Goal: Task Accomplishment & Management: Use online tool/utility

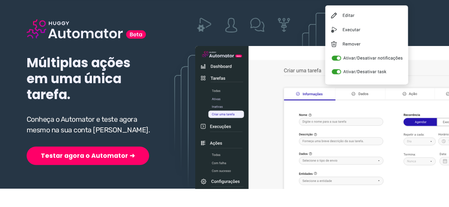
scroll to position [71, 0]
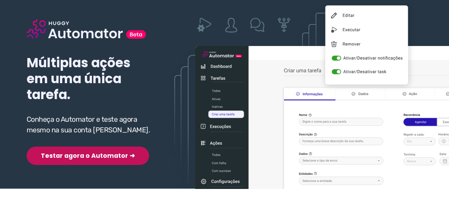
click at [58, 155] on button "Testar agora o Automator ➜" at bounding box center [88, 156] width 122 height 18
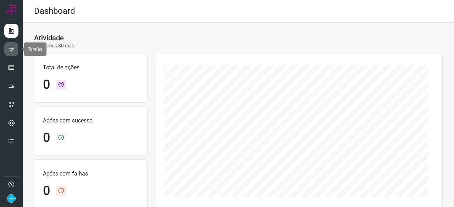
click at [12, 49] on icon at bounding box center [11, 49] width 7 height 7
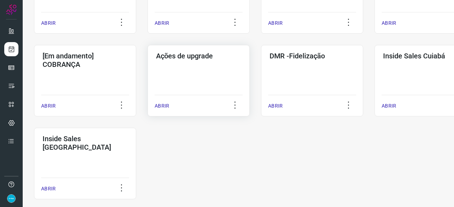
scroll to position [355, 0]
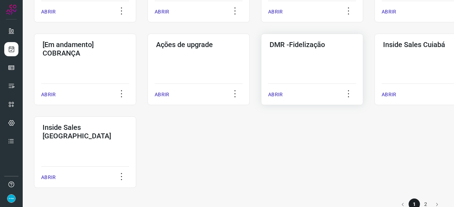
click at [271, 94] on p "ABRIR" at bounding box center [275, 94] width 15 height 7
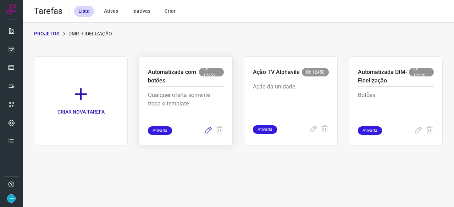
click at [210, 130] on icon at bounding box center [208, 131] width 9 height 9
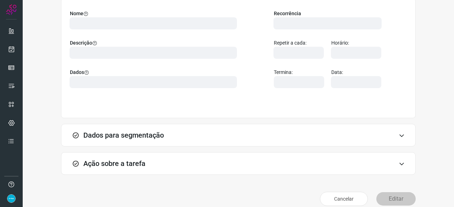
scroll to position [69, 0]
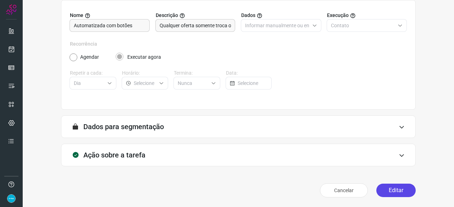
click at [394, 191] on button "Editar" at bounding box center [395, 190] width 39 height 13
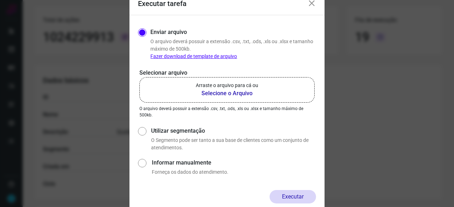
click at [229, 93] on b "Selecione o Arquivo" at bounding box center [227, 93] width 62 height 9
click at [0, 0] on input "Arraste o arquivo para cá ou Selecione o Arquivo" at bounding box center [0, 0] width 0 height 0
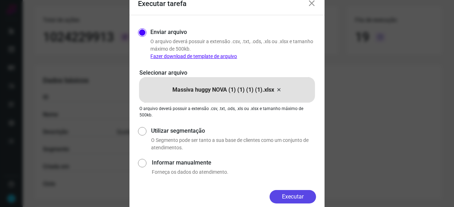
click at [303, 194] on button "Executar" at bounding box center [293, 196] width 46 height 13
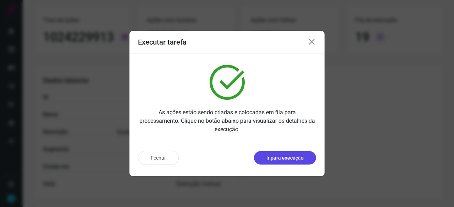
click at [293, 158] on p "Ir para execução" at bounding box center [284, 158] width 37 height 7
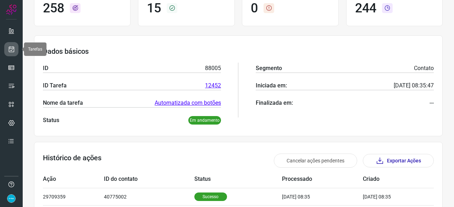
click at [11, 48] on icon at bounding box center [11, 49] width 7 height 7
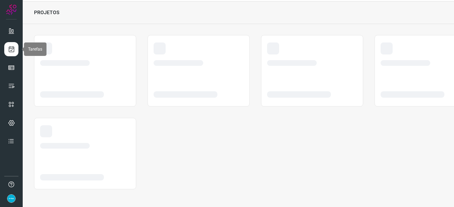
scroll to position [21, 0]
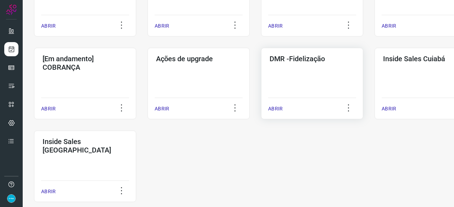
click at [277, 112] on p "ABRIR" at bounding box center [275, 108] width 15 height 7
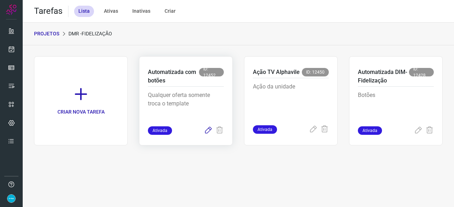
click at [206, 130] on icon at bounding box center [208, 131] width 9 height 9
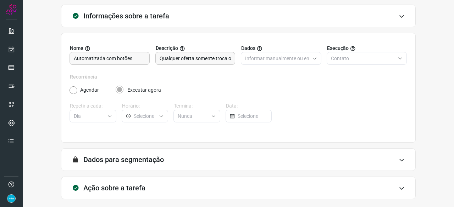
scroll to position [69, 0]
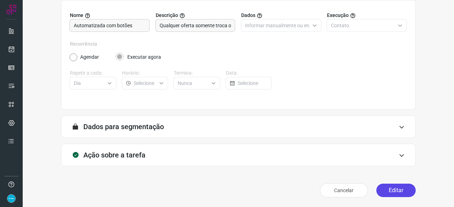
click at [398, 190] on button "Editar" at bounding box center [395, 190] width 39 height 13
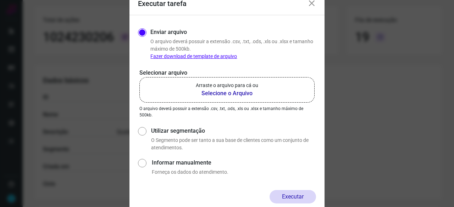
click at [216, 94] on b "Selecione o Arquivo" at bounding box center [227, 93] width 62 height 9
click at [0, 0] on input "Arraste o arquivo para cá ou Selecione o Arquivo" at bounding box center [0, 0] width 0 height 0
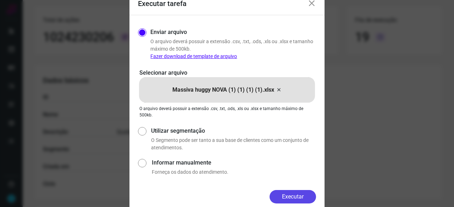
click at [301, 196] on button "Executar" at bounding box center [293, 196] width 46 height 13
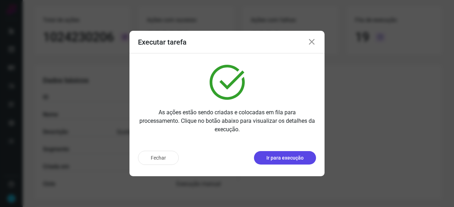
click at [274, 161] on p "Ir para execução" at bounding box center [284, 158] width 37 height 7
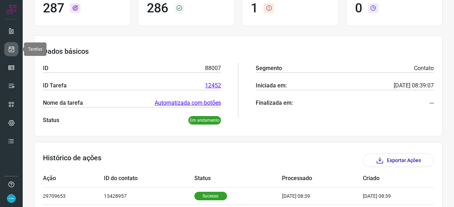
click at [12, 50] on icon at bounding box center [11, 49] width 7 height 7
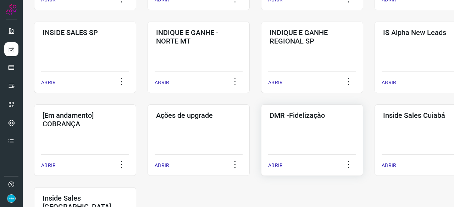
click at [277, 162] on p "ABRIR" at bounding box center [275, 165] width 15 height 7
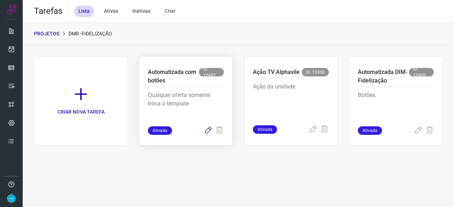
click at [209, 131] on icon at bounding box center [208, 131] width 9 height 9
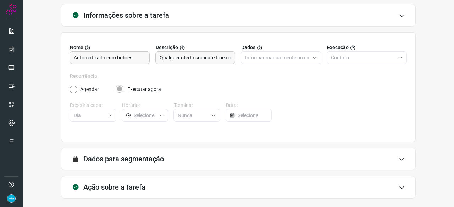
scroll to position [69, 0]
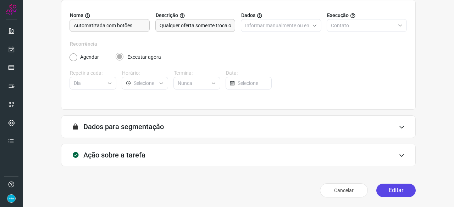
click at [388, 192] on button "Editar" at bounding box center [395, 190] width 39 height 13
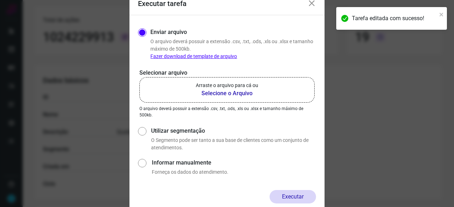
click at [234, 93] on b "Selecione o Arquivo" at bounding box center [227, 93] width 62 height 9
click at [0, 0] on input "Arraste o arquivo para cá ou Selecione o Arquivo" at bounding box center [0, 0] width 0 height 0
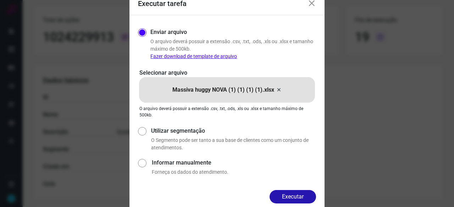
click at [301, 193] on button "Executar" at bounding box center [293, 196] width 46 height 13
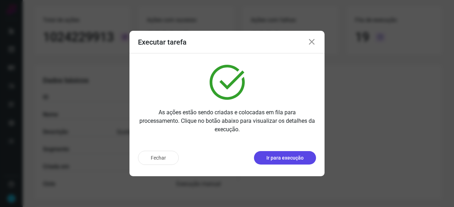
click at [271, 154] on button "Ir para execução" at bounding box center [285, 157] width 62 height 13
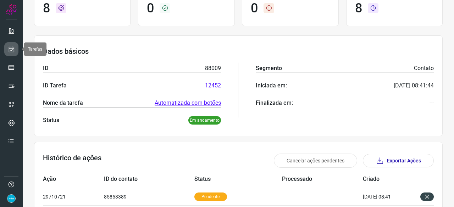
click at [14, 48] on icon at bounding box center [11, 49] width 7 height 7
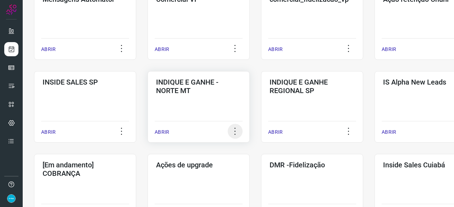
scroll to position [305, 0]
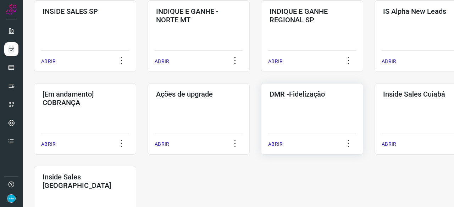
click at [283, 144] on div "ABRIR" at bounding box center [312, 142] width 88 height 18
click at [272, 142] on p "ABRIR" at bounding box center [275, 144] width 15 height 7
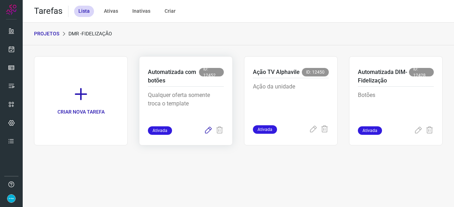
click at [207, 130] on icon at bounding box center [208, 131] width 9 height 9
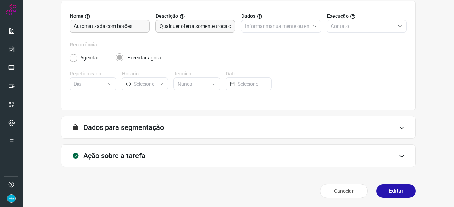
scroll to position [69, 0]
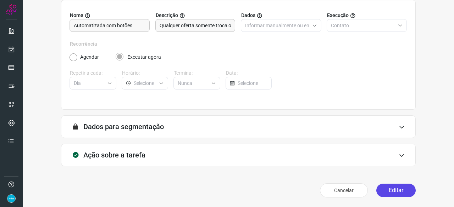
click at [395, 191] on button "Editar" at bounding box center [395, 190] width 39 height 13
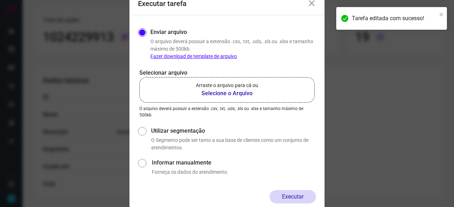
click at [213, 93] on b "Selecione o Arquivo" at bounding box center [227, 93] width 62 height 9
click at [0, 0] on input "Arraste o arquivo para cá ou Selecione o Arquivo" at bounding box center [0, 0] width 0 height 0
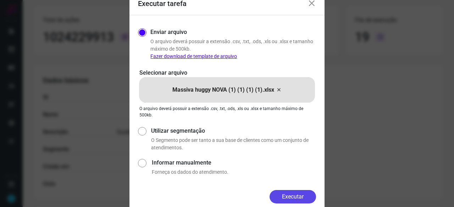
click at [300, 198] on button "Executar" at bounding box center [293, 196] width 46 height 13
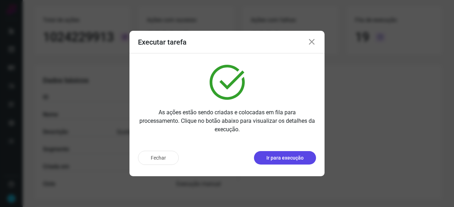
click at [280, 158] on p "Ir para execução" at bounding box center [284, 158] width 37 height 7
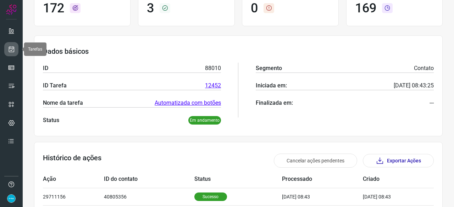
click at [10, 49] on icon at bounding box center [11, 49] width 7 height 7
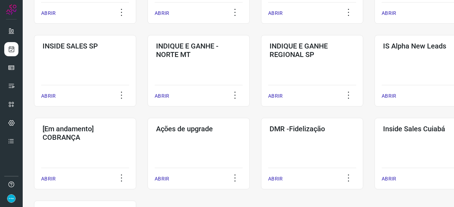
scroll to position [305, 0]
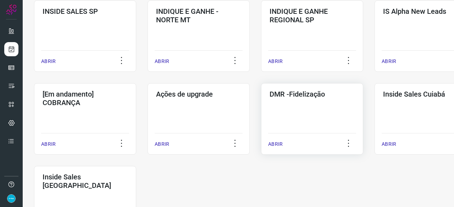
click at [275, 145] on p "ABRIR" at bounding box center [275, 144] width 15 height 7
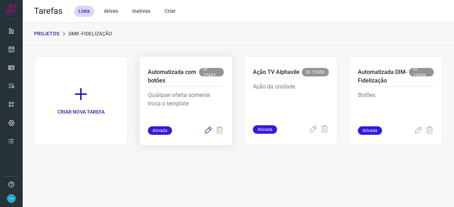
click at [206, 132] on icon at bounding box center [208, 131] width 9 height 9
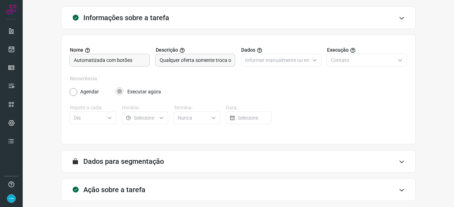
scroll to position [69, 0]
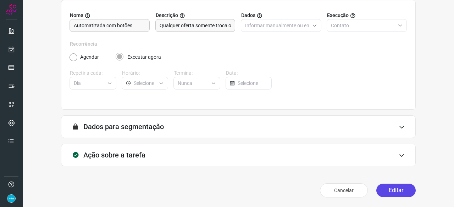
click at [379, 192] on button "Editar" at bounding box center [395, 190] width 39 height 13
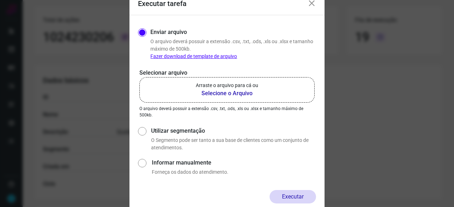
click at [221, 93] on b "Selecione o Arquivo" at bounding box center [227, 93] width 62 height 9
click at [0, 0] on input "Arraste o arquivo para cá ou Selecione o Arquivo" at bounding box center [0, 0] width 0 height 0
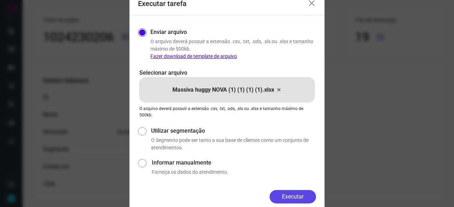
click at [284, 193] on button "Executar" at bounding box center [293, 196] width 46 height 13
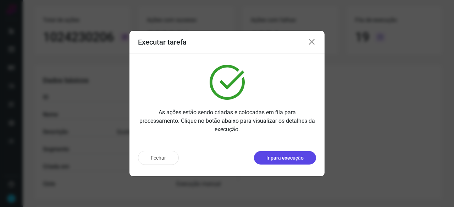
click at [282, 159] on p "Ir para execução" at bounding box center [284, 158] width 37 height 7
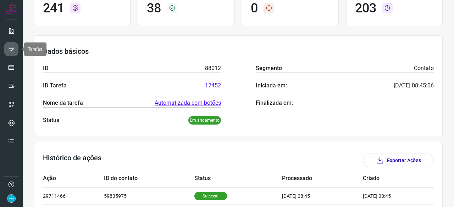
click at [14, 47] on icon at bounding box center [11, 49] width 7 height 7
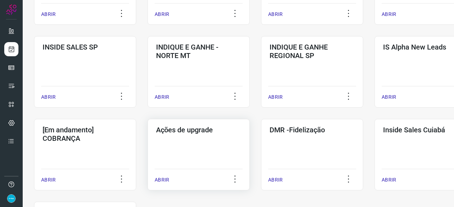
scroll to position [270, 0]
click at [278, 179] on p "ABRIR" at bounding box center [275, 179] width 15 height 7
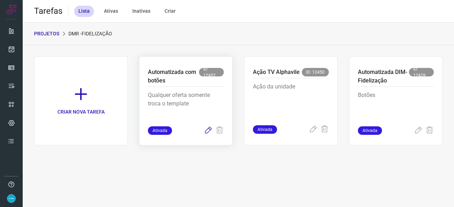
click at [207, 129] on icon at bounding box center [208, 131] width 9 height 9
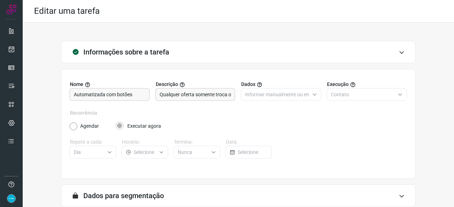
click at [323, 150] on div "Recorrência Agendar Executar agora Repetir a cada: Dia Horário: Termina: Nunca …" at bounding box center [238, 139] width 337 height 58
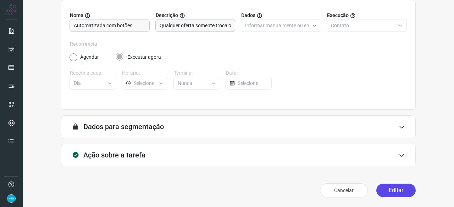
click at [399, 188] on button "Editar" at bounding box center [395, 190] width 39 height 13
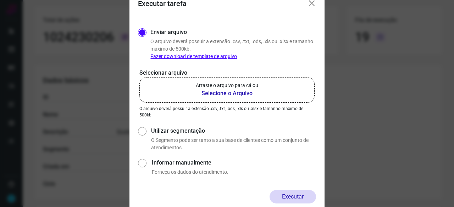
click at [212, 93] on b "Selecione o Arquivo" at bounding box center [227, 93] width 62 height 9
click at [0, 0] on input "Arraste o arquivo para cá ou Selecione o Arquivo" at bounding box center [0, 0] width 0 height 0
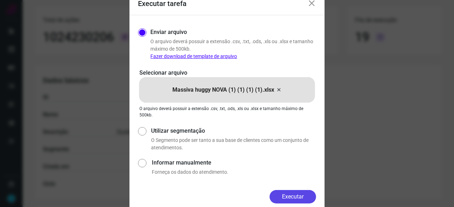
click at [311, 195] on button "Executar" at bounding box center [293, 196] width 46 height 13
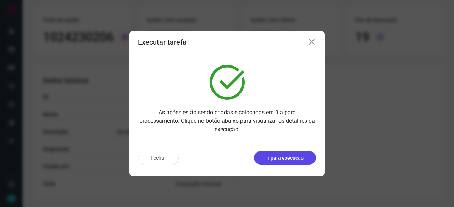
click at [292, 161] on p "Ir para execução" at bounding box center [284, 158] width 37 height 7
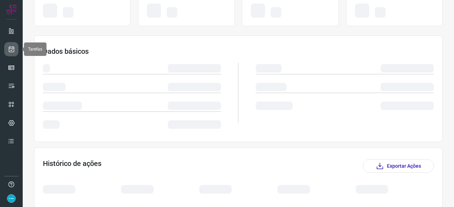
click at [16, 48] on link at bounding box center [11, 49] width 14 height 14
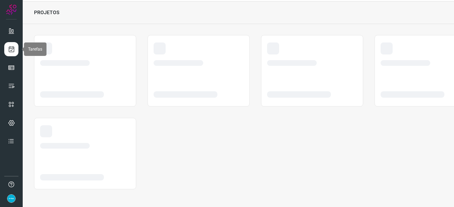
scroll to position [21, 0]
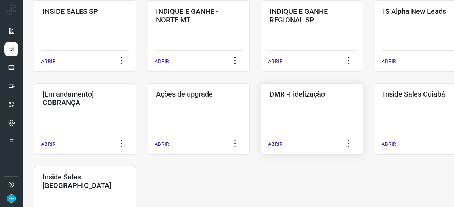
click at [274, 144] on p "ABRIR" at bounding box center [275, 144] width 15 height 7
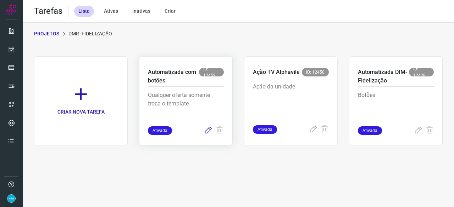
click at [208, 130] on icon at bounding box center [208, 131] width 9 height 9
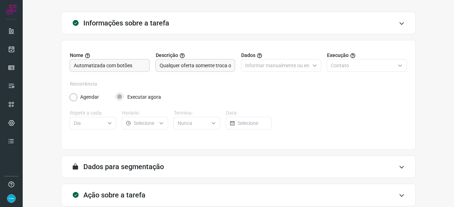
scroll to position [69, 0]
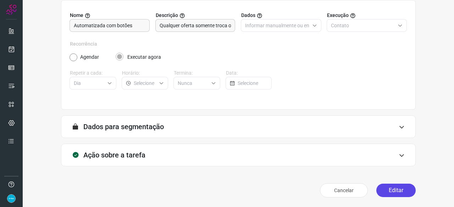
click at [402, 191] on button "Editar" at bounding box center [395, 190] width 39 height 13
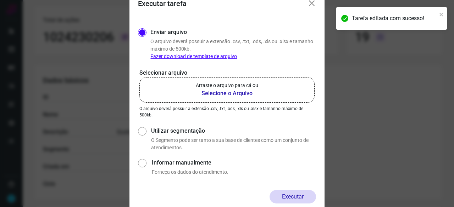
click at [234, 94] on b "Selecione o Arquivo" at bounding box center [227, 93] width 62 height 9
click at [0, 0] on input "Arraste o arquivo para cá ou Selecione o Arquivo" at bounding box center [0, 0] width 0 height 0
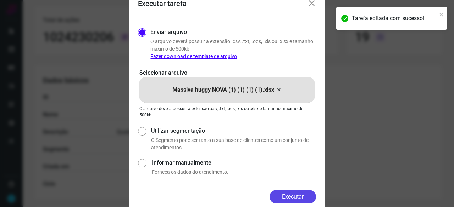
click at [299, 199] on button "Executar" at bounding box center [293, 196] width 46 height 13
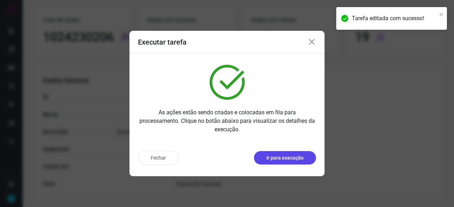
click at [297, 158] on p "Ir para execução" at bounding box center [284, 158] width 37 height 7
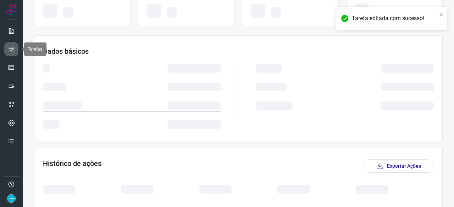
click at [14, 47] on icon at bounding box center [11, 49] width 7 height 7
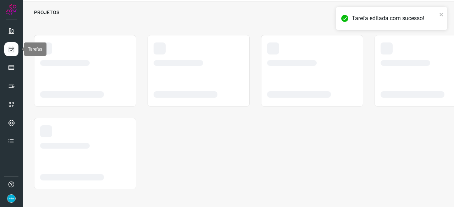
scroll to position [21, 0]
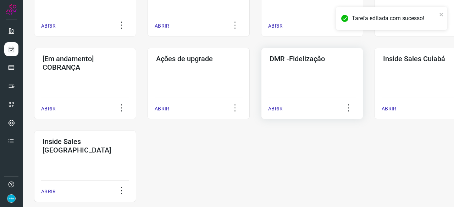
click at [272, 107] on p "ABRIR" at bounding box center [275, 108] width 15 height 7
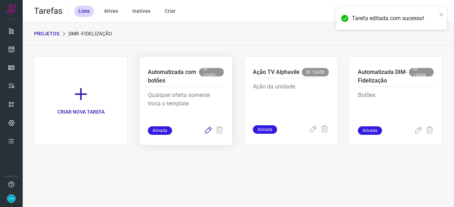
click at [205, 130] on icon at bounding box center [208, 131] width 9 height 9
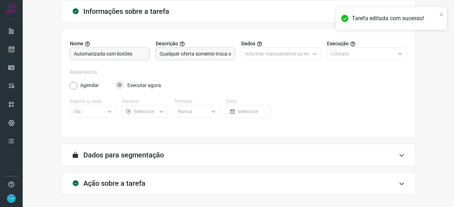
scroll to position [69, 0]
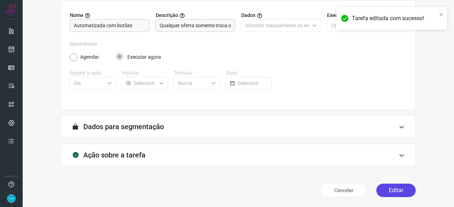
click at [385, 192] on button "Editar" at bounding box center [395, 190] width 39 height 13
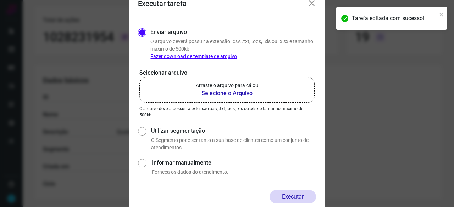
click at [215, 95] on b "Selecione o Arquivo" at bounding box center [227, 93] width 62 height 9
click at [0, 0] on input "Arraste o arquivo para cá ou Selecione o Arquivo" at bounding box center [0, 0] width 0 height 0
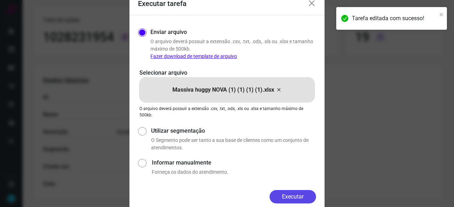
click at [294, 196] on button "Executar" at bounding box center [293, 196] width 46 height 13
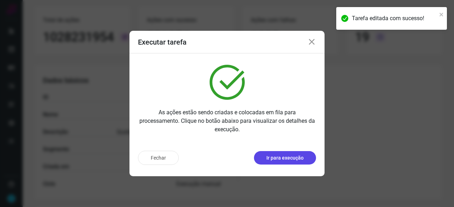
click at [285, 160] on p "Ir para execução" at bounding box center [284, 158] width 37 height 7
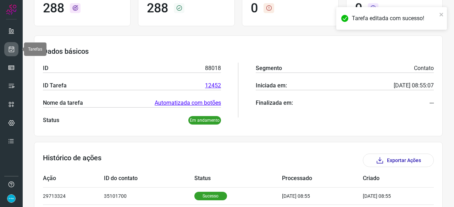
click at [11, 48] on icon at bounding box center [11, 49] width 7 height 7
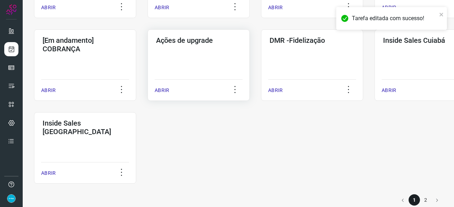
scroll to position [370, 0]
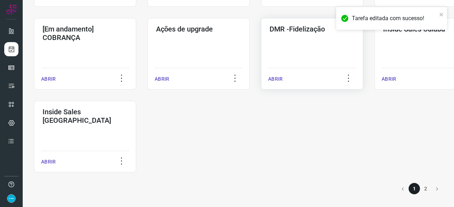
click at [276, 79] on p "ABRIR" at bounding box center [275, 79] width 15 height 7
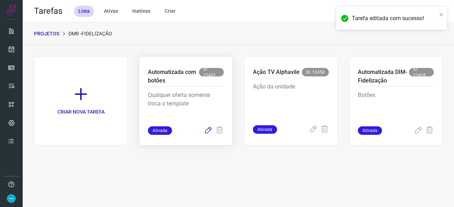
click at [209, 129] on icon at bounding box center [208, 131] width 9 height 9
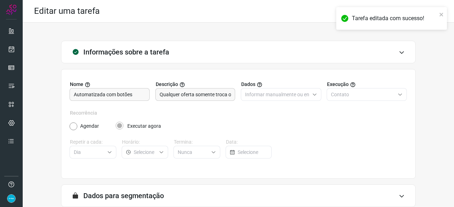
scroll to position [69, 0]
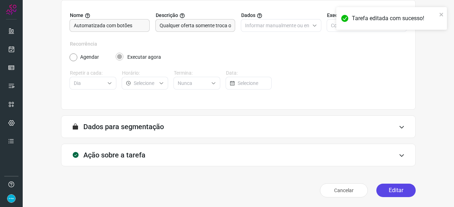
drag, startPoint x: 387, startPoint y: 188, endPoint x: 383, endPoint y: 184, distance: 4.8
click at [386, 188] on button "Editar" at bounding box center [395, 190] width 39 height 13
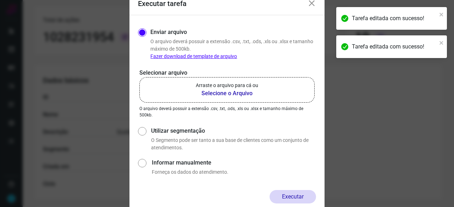
click at [215, 92] on b "Selecione o Arquivo" at bounding box center [227, 93] width 62 height 9
click at [0, 0] on input "Arraste o arquivo para cá ou Selecione o Arquivo" at bounding box center [0, 0] width 0 height 0
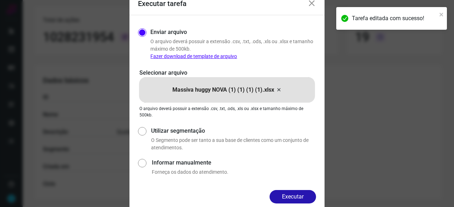
drag, startPoint x: 287, startPoint y: 197, endPoint x: 315, endPoint y: 206, distance: 28.9
click at [289, 196] on button "Executar" at bounding box center [293, 196] width 46 height 13
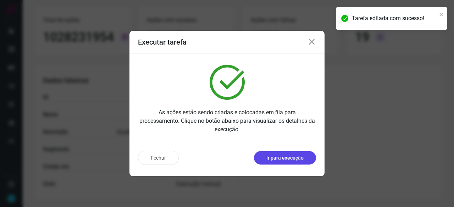
click at [288, 160] on p "Ir para execução" at bounding box center [284, 158] width 37 height 7
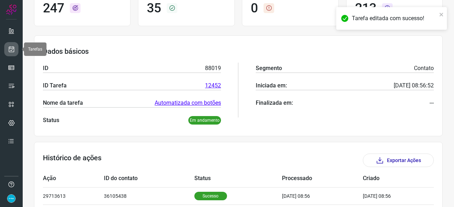
click at [7, 49] on link at bounding box center [11, 49] width 14 height 14
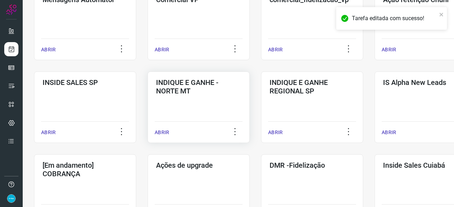
scroll to position [234, 0]
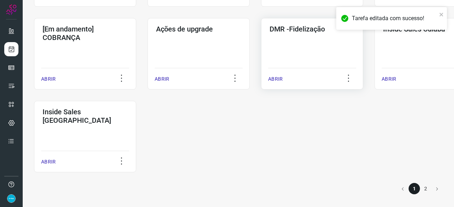
click at [279, 79] on p "ABRIR" at bounding box center [275, 79] width 15 height 7
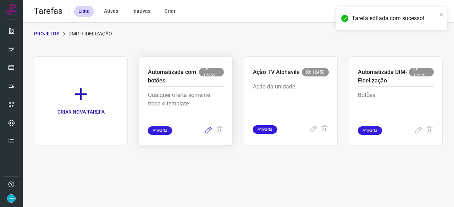
click at [206, 130] on icon at bounding box center [208, 131] width 9 height 9
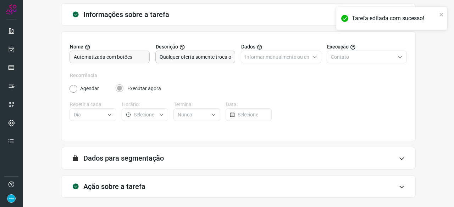
scroll to position [69, 0]
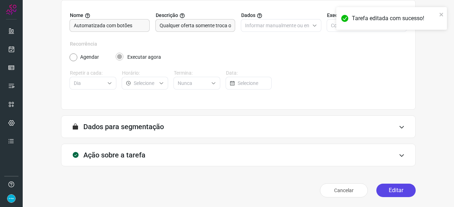
click at [382, 188] on button "Editar" at bounding box center [395, 190] width 39 height 13
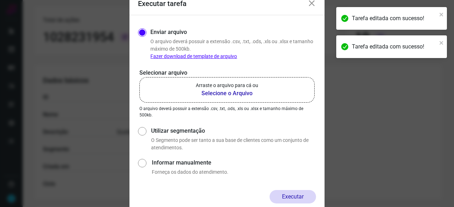
click at [230, 93] on b "Selecione o Arquivo" at bounding box center [227, 93] width 62 height 9
click at [0, 0] on input "Arraste o arquivo para cá ou Selecione o Arquivo" at bounding box center [0, 0] width 0 height 0
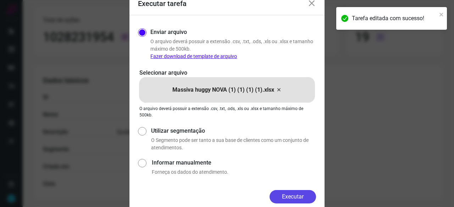
click at [297, 200] on button "Executar" at bounding box center [293, 196] width 46 height 13
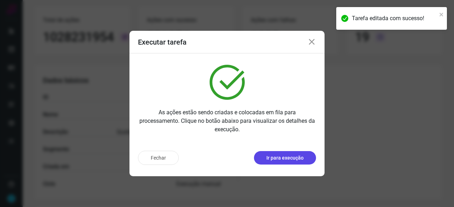
click at [276, 160] on p "Ir para execução" at bounding box center [284, 158] width 37 height 7
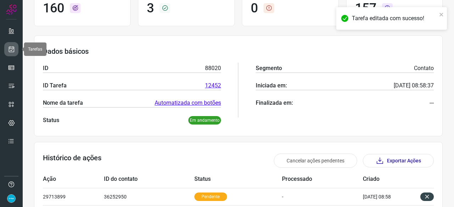
click at [10, 46] on icon at bounding box center [11, 49] width 7 height 7
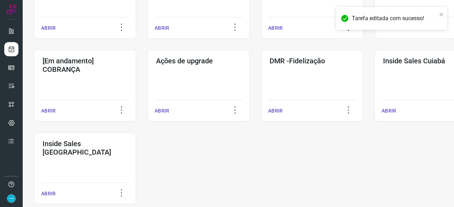
scroll to position [370, 0]
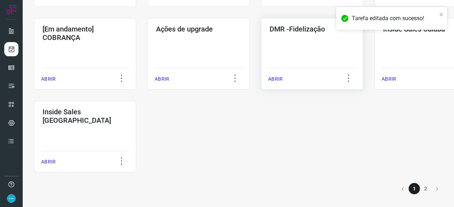
click at [272, 79] on p "ABRIR" at bounding box center [275, 79] width 15 height 7
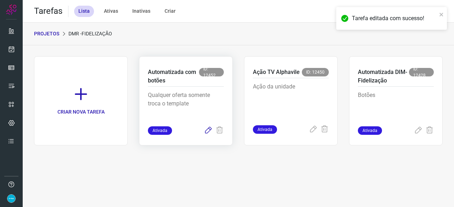
click at [206, 132] on icon at bounding box center [208, 131] width 9 height 9
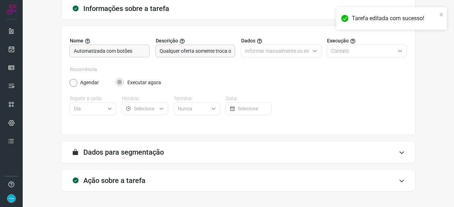
scroll to position [69, 0]
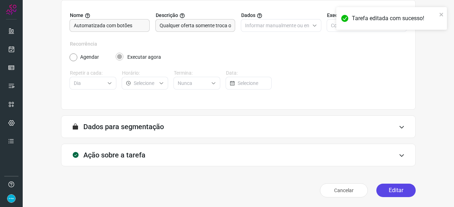
click at [390, 189] on button "Editar" at bounding box center [395, 190] width 39 height 13
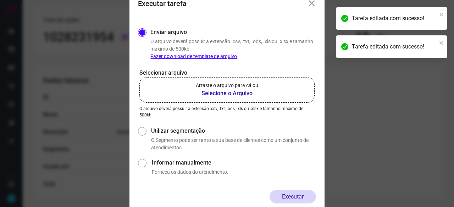
click at [210, 93] on b "Selecione o Arquivo" at bounding box center [227, 93] width 62 height 9
click at [0, 0] on input "Arraste o arquivo para cá ou Selecione o Arquivo" at bounding box center [0, 0] width 0 height 0
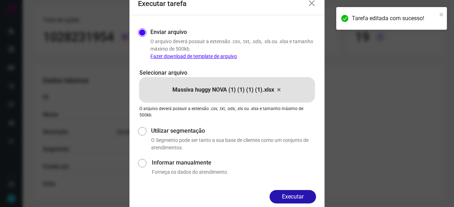
drag, startPoint x: 297, startPoint y: 195, endPoint x: 301, endPoint y: 195, distance: 4.3
click at [297, 195] on button "Executar" at bounding box center [293, 196] width 46 height 13
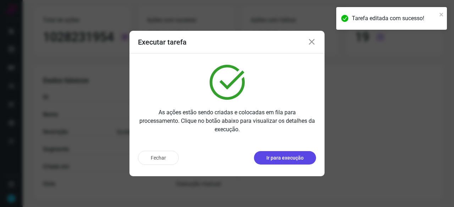
click at [296, 160] on p "Ir para execução" at bounding box center [284, 158] width 37 height 7
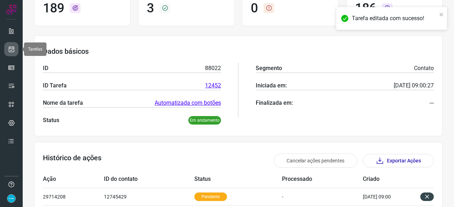
click at [12, 51] on icon at bounding box center [11, 49] width 7 height 7
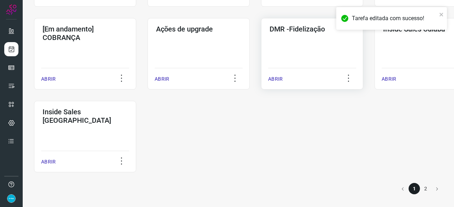
click at [279, 79] on p "ABRIR" at bounding box center [275, 79] width 15 height 7
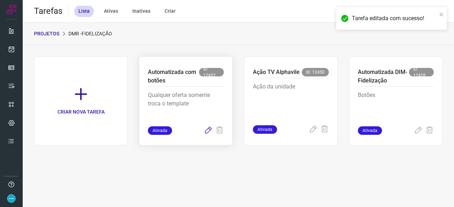
click at [208, 130] on icon at bounding box center [208, 131] width 9 height 9
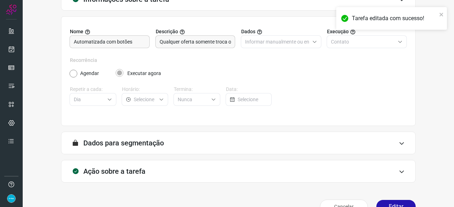
scroll to position [69, 0]
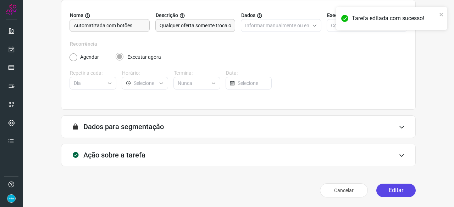
click at [384, 193] on button "Editar" at bounding box center [395, 190] width 39 height 13
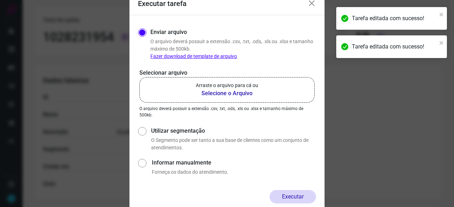
click at [206, 94] on b "Selecione o Arquivo" at bounding box center [227, 93] width 62 height 9
click at [0, 0] on input "Arraste o arquivo para cá ou Selecione o Arquivo" at bounding box center [0, 0] width 0 height 0
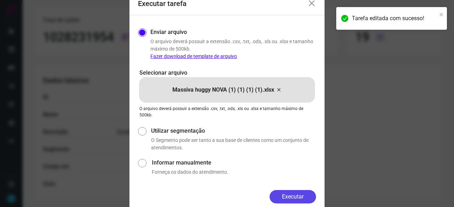
click at [285, 197] on button "Executar" at bounding box center [293, 196] width 46 height 13
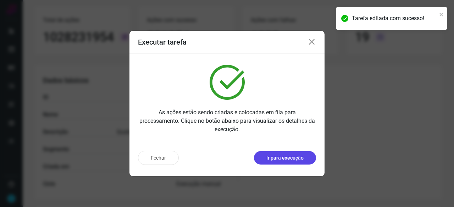
click at [293, 160] on p "Ir para execução" at bounding box center [284, 158] width 37 height 7
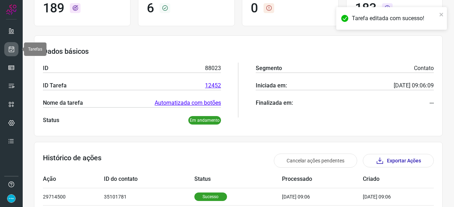
click at [12, 49] on icon at bounding box center [11, 49] width 7 height 7
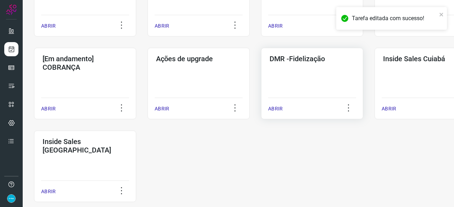
click at [276, 109] on p "ABRIR" at bounding box center [275, 108] width 15 height 7
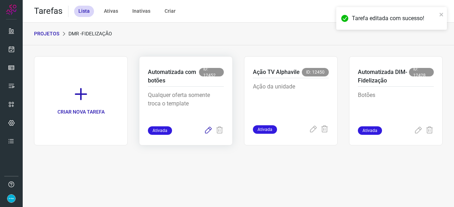
click at [209, 130] on icon at bounding box center [208, 131] width 9 height 9
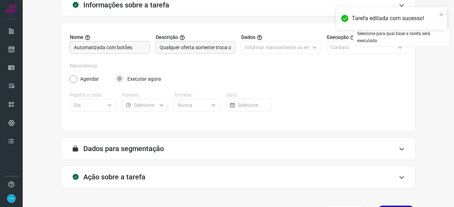
scroll to position [69, 0]
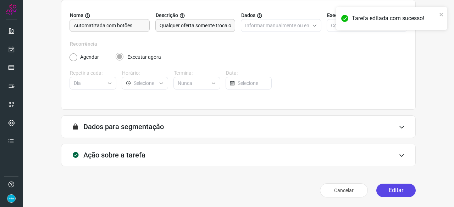
click at [387, 192] on button "Editar" at bounding box center [395, 190] width 39 height 13
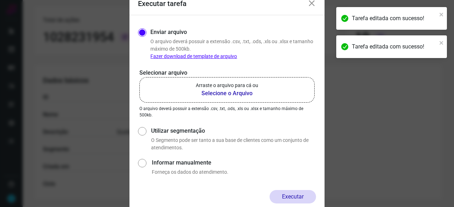
click at [212, 93] on b "Selecione o Arquivo" at bounding box center [227, 93] width 62 height 9
click at [0, 0] on input "Arraste o arquivo para cá ou Selecione o Arquivo" at bounding box center [0, 0] width 0 height 0
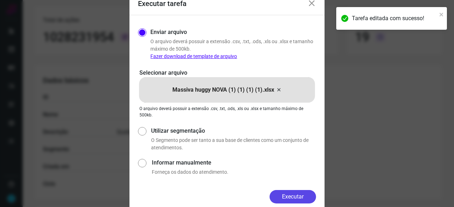
click at [293, 197] on button "Executar" at bounding box center [293, 196] width 46 height 13
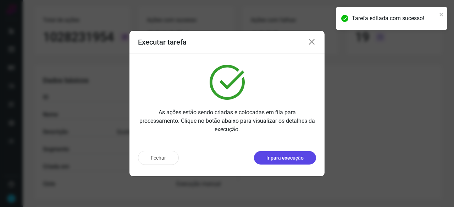
click at [293, 157] on p "Ir para execução" at bounding box center [284, 158] width 37 height 7
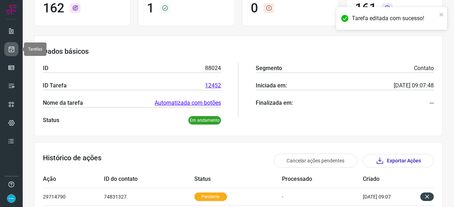
click at [10, 48] on icon at bounding box center [11, 49] width 7 height 7
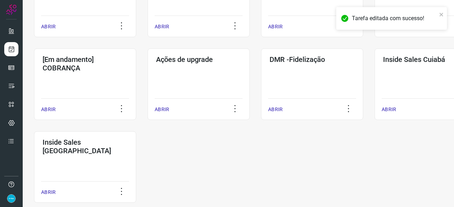
scroll to position [340, 0]
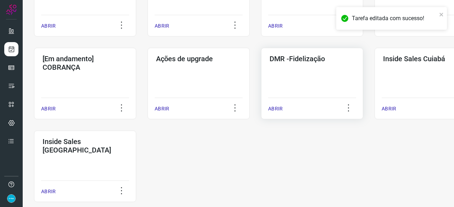
click at [282, 107] on p "ABRIR" at bounding box center [275, 108] width 15 height 7
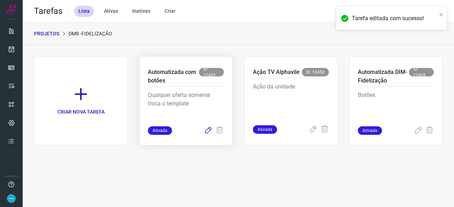
click at [210, 129] on icon at bounding box center [208, 131] width 9 height 9
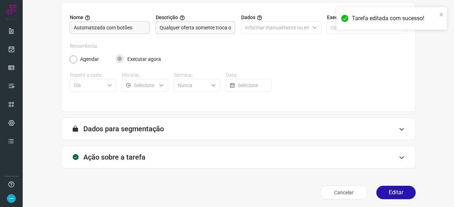
scroll to position [69, 0]
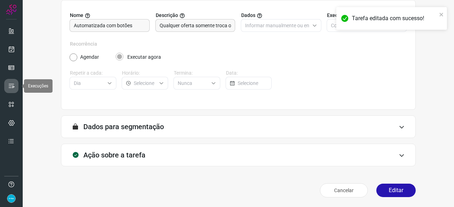
click at [10, 83] on icon at bounding box center [11, 86] width 7 height 7
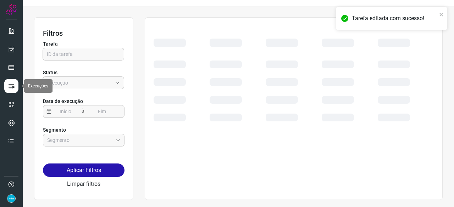
scroll to position [16, 0]
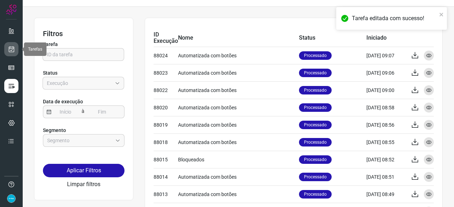
click at [10, 48] on icon at bounding box center [11, 49] width 7 height 7
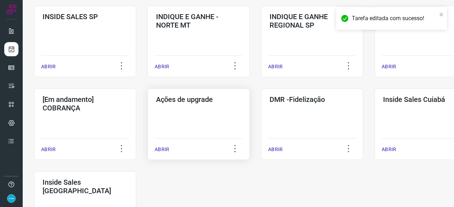
scroll to position [370, 0]
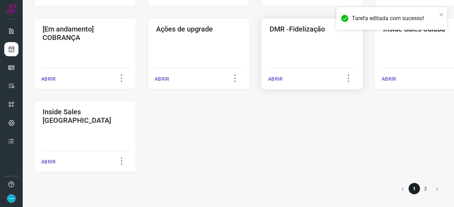
click at [276, 79] on p "ABRIR" at bounding box center [275, 79] width 15 height 7
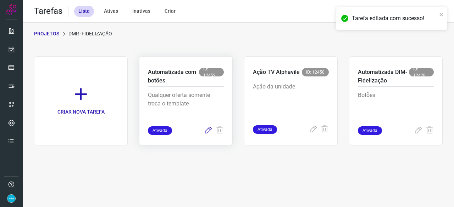
click at [208, 130] on icon at bounding box center [208, 131] width 9 height 9
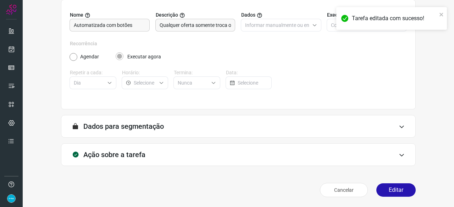
scroll to position [69, 0]
click at [394, 192] on button "Editar" at bounding box center [395, 190] width 39 height 13
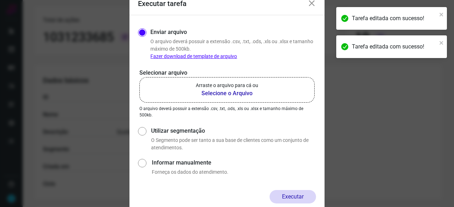
click at [208, 94] on b "Selecione o Arquivo" at bounding box center [227, 93] width 62 height 9
click at [0, 0] on input "Arraste o arquivo para cá ou Selecione o Arquivo" at bounding box center [0, 0] width 0 height 0
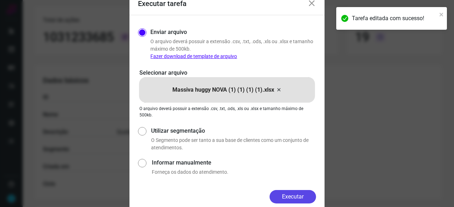
click at [301, 193] on button "Executar" at bounding box center [293, 196] width 46 height 13
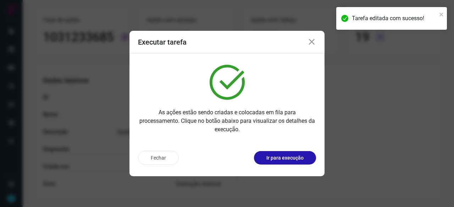
click at [277, 156] on p "Ir para execução" at bounding box center [284, 158] width 37 height 7
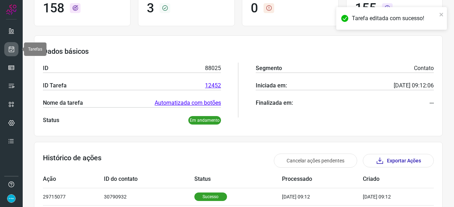
click at [11, 47] on icon at bounding box center [11, 49] width 7 height 7
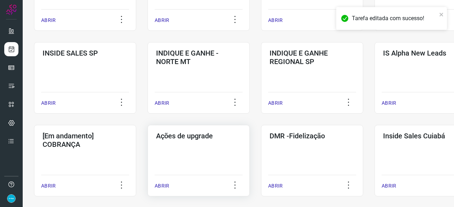
scroll to position [270, 0]
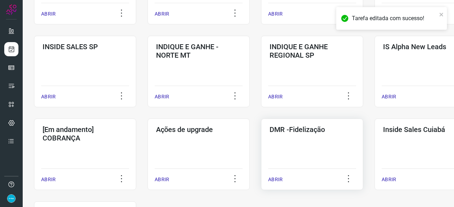
click at [280, 179] on p "ABRIR" at bounding box center [275, 179] width 15 height 7
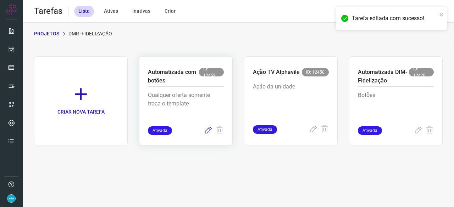
click at [207, 132] on icon at bounding box center [208, 131] width 9 height 9
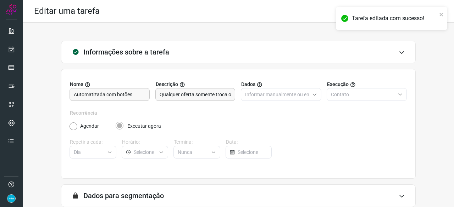
scroll to position [69, 0]
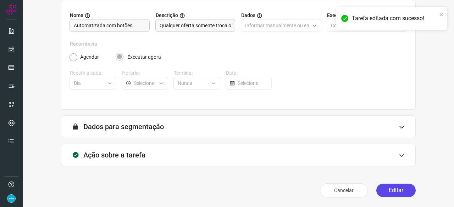
click at [389, 190] on button "Editar" at bounding box center [395, 190] width 39 height 13
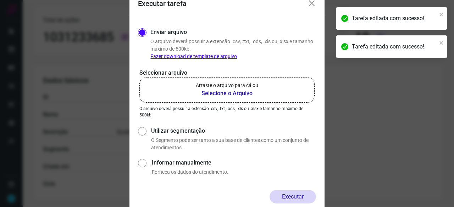
click at [224, 94] on b "Selecione o Arquivo" at bounding box center [227, 93] width 62 height 9
click at [0, 0] on input "Arraste o arquivo para cá ou Selecione o Arquivo" at bounding box center [0, 0] width 0 height 0
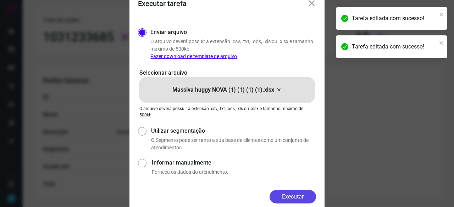
click at [299, 196] on button "Executar" at bounding box center [293, 196] width 46 height 13
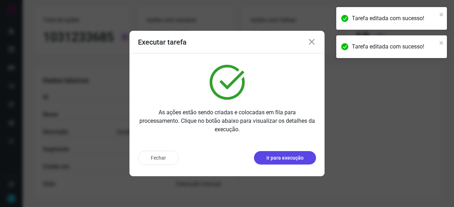
click at [292, 161] on p "Ir para execução" at bounding box center [284, 158] width 37 height 7
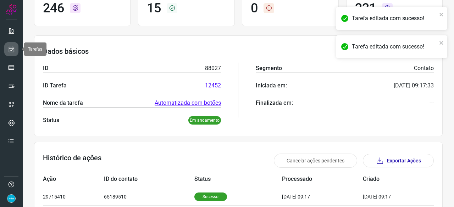
click at [14, 46] on icon at bounding box center [11, 49] width 7 height 7
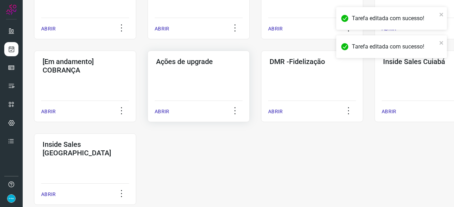
scroll to position [340, 0]
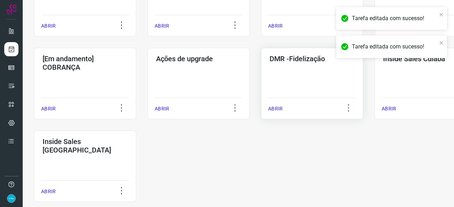
click at [278, 109] on p "ABRIR" at bounding box center [275, 108] width 15 height 7
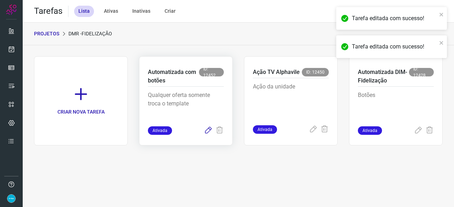
click at [208, 132] on icon at bounding box center [208, 131] width 9 height 9
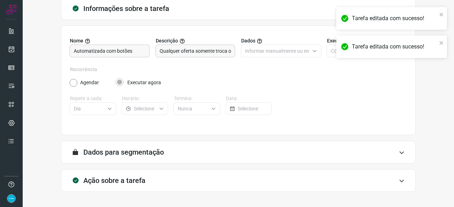
scroll to position [69, 0]
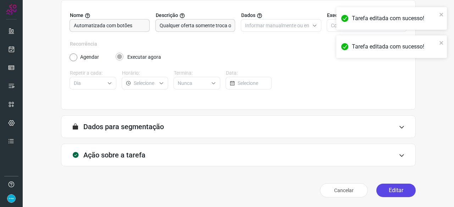
click at [394, 190] on button "Editar" at bounding box center [395, 190] width 39 height 13
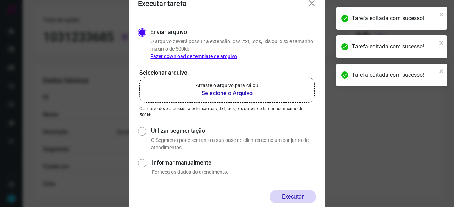
click at [210, 92] on b "Selecione o Arquivo" at bounding box center [227, 93] width 62 height 9
click at [0, 0] on input "Arraste o arquivo para cá ou Selecione o Arquivo" at bounding box center [0, 0] width 0 height 0
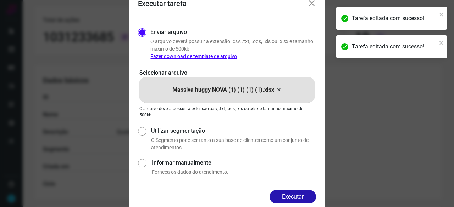
drag, startPoint x: 290, startPoint y: 198, endPoint x: 301, endPoint y: 201, distance: 11.0
click at [290, 198] on button "Executar" at bounding box center [293, 196] width 46 height 13
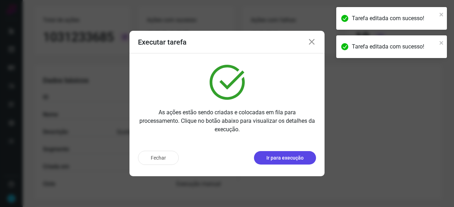
click at [277, 161] on p "Ir para execução" at bounding box center [284, 158] width 37 height 7
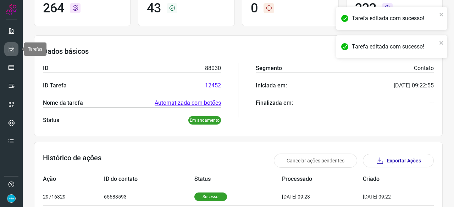
click at [12, 51] on icon at bounding box center [11, 49] width 7 height 7
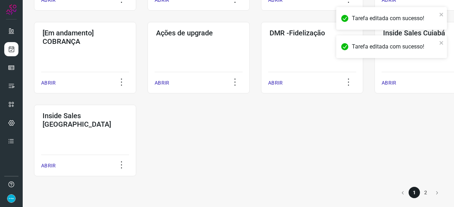
scroll to position [370, 0]
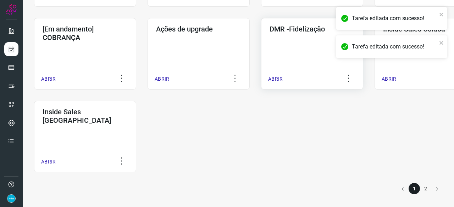
click at [278, 80] on p "ABRIR" at bounding box center [275, 79] width 15 height 7
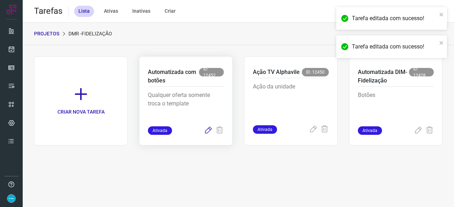
click at [206, 133] on icon at bounding box center [208, 131] width 9 height 9
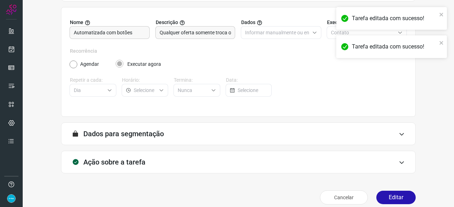
scroll to position [69, 0]
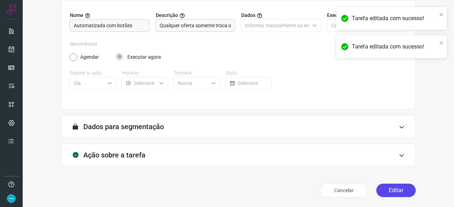
click at [379, 191] on button "Editar" at bounding box center [395, 190] width 39 height 13
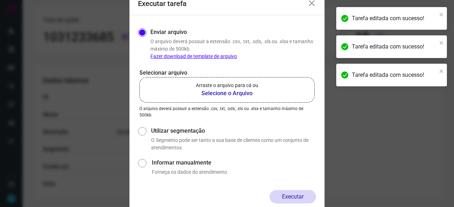
click at [223, 95] on b "Selecione o Arquivo" at bounding box center [227, 93] width 62 height 9
click at [0, 0] on input "Arraste o arquivo para cá ou Selecione o Arquivo" at bounding box center [0, 0] width 0 height 0
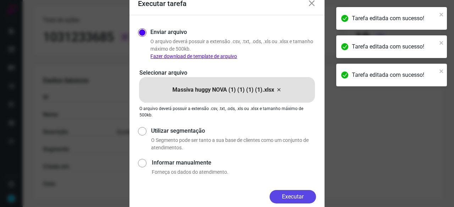
click at [283, 194] on button "Executar" at bounding box center [293, 196] width 46 height 13
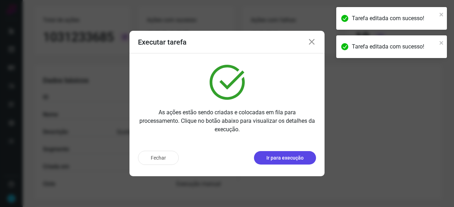
click at [278, 161] on p "Ir para execução" at bounding box center [284, 158] width 37 height 7
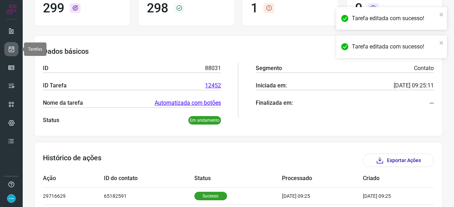
click at [10, 48] on icon at bounding box center [11, 49] width 7 height 7
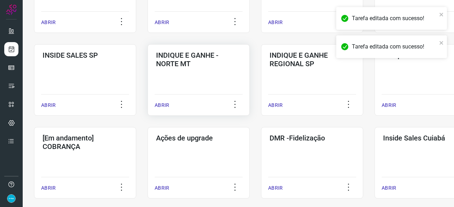
scroll to position [305, 0]
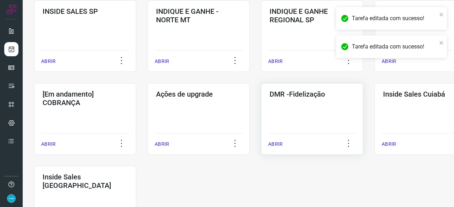
click at [277, 142] on p "ABRIR" at bounding box center [275, 144] width 15 height 7
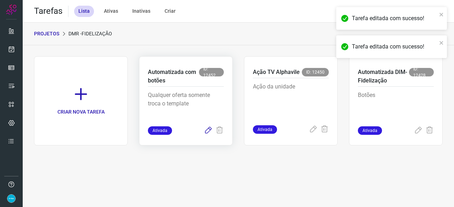
click at [209, 130] on icon at bounding box center [208, 131] width 9 height 9
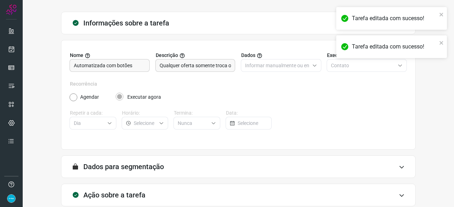
scroll to position [69, 0]
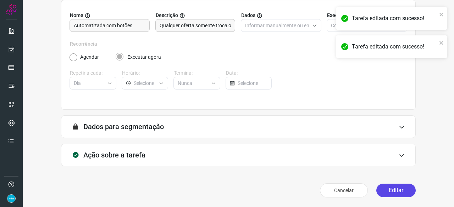
click at [391, 190] on button "Editar" at bounding box center [395, 190] width 39 height 13
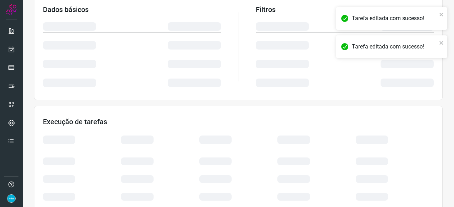
scroll to position [170, 0]
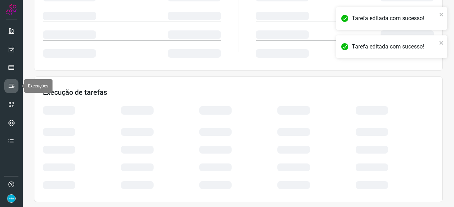
click at [9, 84] on icon at bounding box center [11, 86] width 7 height 7
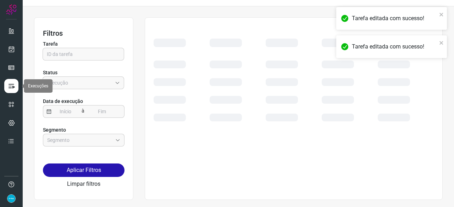
scroll to position [16, 0]
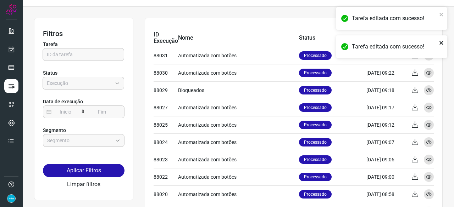
click at [444, 43] on icon "close" at bounding box center [441, 43] width 5 height 6
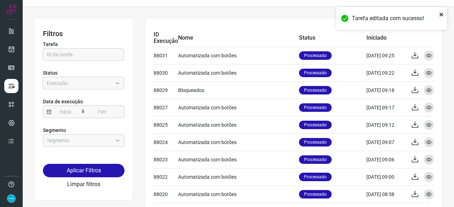
click at [441, 15] on icon "close" at bounding box center [441, 15] width 4 height 4
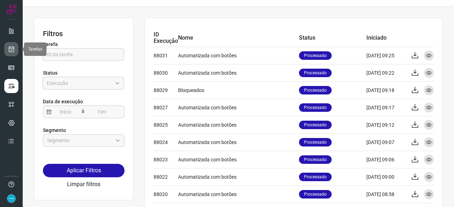
click at [15, 51] on icon at bounding box center [11, 49] width 7 height 7
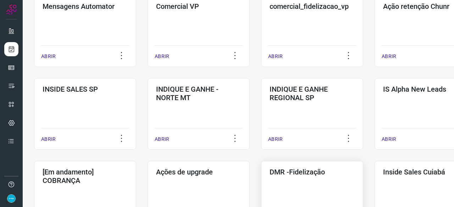
scroll to position [300, 0]
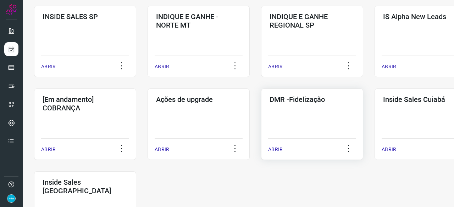
click at [277, 151] on p "ABRIR" at bounding box center [275, 149] width 15 height 7
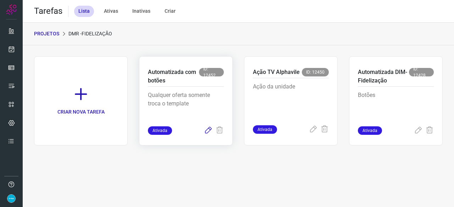
click at [207, 129] on icon at bounding box center [208, 131] width 9 height 9
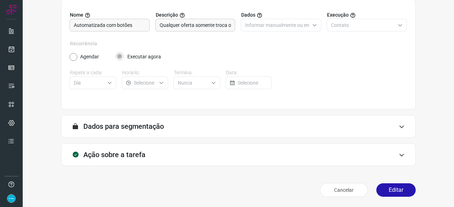
scroll to position [69, 0]
click at [388, 187] on button "Editar" at bounding box center [395, 190] width 39 height 13
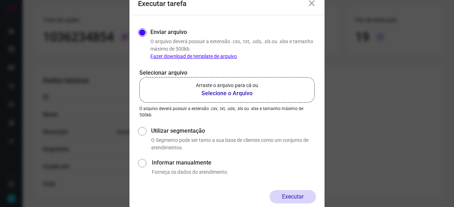
click at [217, 93] on b "Selecione o Arquivo" at bounding box center [227, 93] width 62 height 9
click at [0, 0] on input "Arraste o arquivo para cá ou Selecione o Arquivo" at bounding box center [0, 0] width 0 height 0
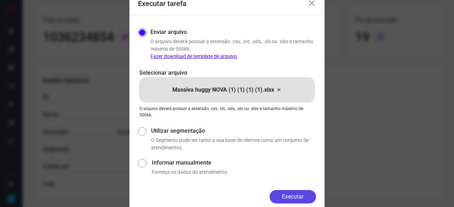
click at [295, 196] on button "Executar" at bounding box center [293, 196] width 46 height 13
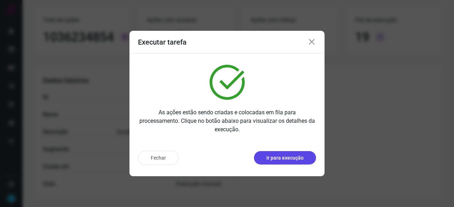
click at [288, 160] on p "Ir para execução" at bounding box center [284, 158] width 37 height 7
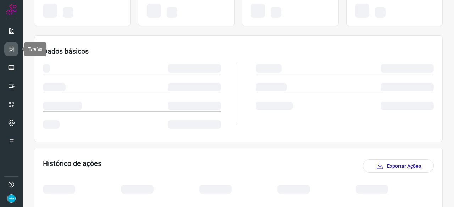
click at [11, 50] on icon at bounding box center [11, 49] width 7 height 7
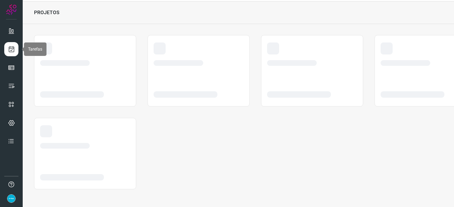
scroll to position [21, 0]
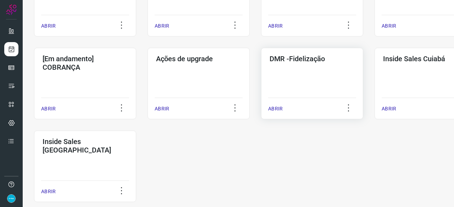
click at [277, 109] on p "ABRIR" at bounding box center [275, 108] width 15 height 7
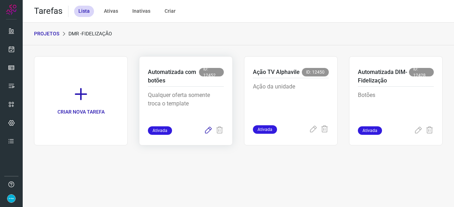
click at [209, 130] on icon at bounding box center [208, 131] width 9 height 9
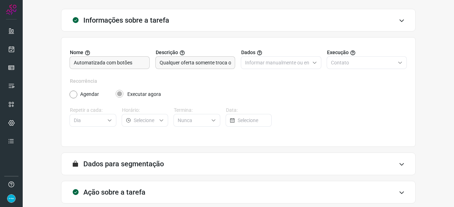
scroll to position [69, 0]
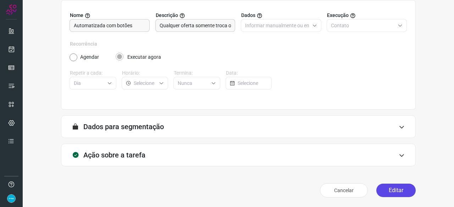
click at [399, 188] on button "Editar" at bounding box center [395, 190] width 39 height 13
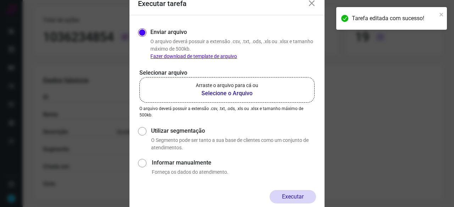
click at [220, 91] on b "Selecione o Arquivo" at bounding box center [227, 93] width 62 height 9
click at [0, 0] on input "Arraste o arquivo para cá ou Selecione o Arquivo" at bounding box center [0, 0] width 0 height 0
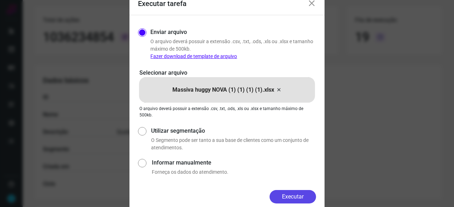
click at [309, 200] on button "Executar" at bounding box center [293, 196] width 46 height 13
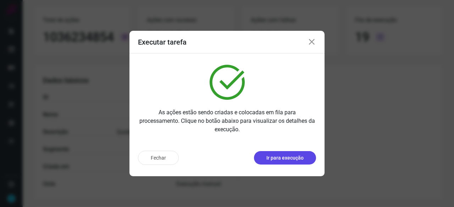
click at [285, 159] on p "Ir para execução" at bounding box center [284, 158] width 37 height 7
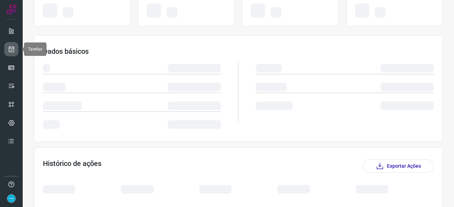
click at [12, 48] on icon at bounding box center [11, 49] width 7 height 7
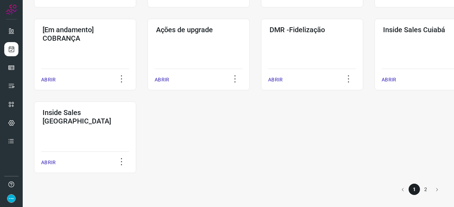
scroll to position [370, 0]
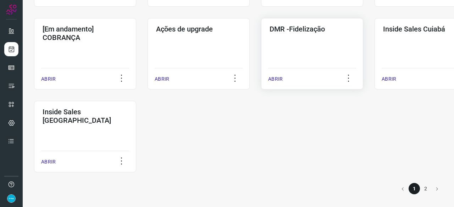
click at [276, 81] on p "ABRIR" at bounding box center [275, 79] width 15 height 7
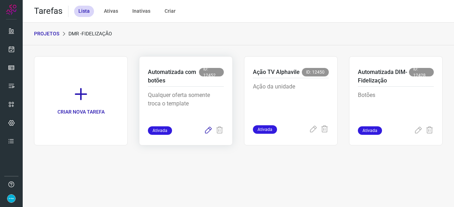
click at [210, 129] on icon at bounding box center [208, 131] width 9 height 9
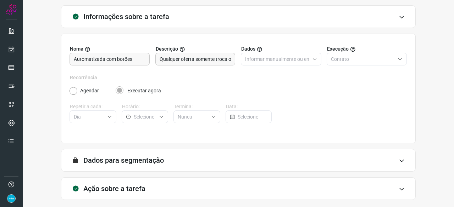
scroll to position [69, 0]
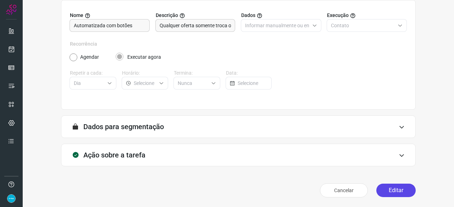
click at [395, 188] on button "Editar" at bounding box center [395, 190] width 39 height 13
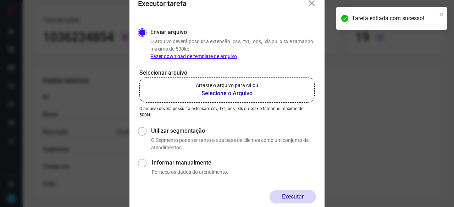
click at [226, 92] on b "Selecione o Arquivo" at bounding box center [227, 93] width 62 height 9
click at [0, 0] on input "Arraste o arquivo para cá ou Selecione o Arquivo" at bounding box center [0, 0] width 0 height 0
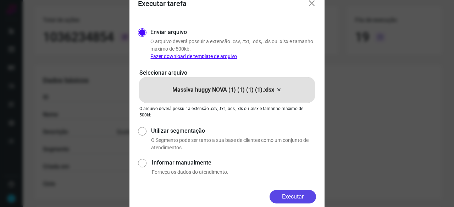
click at [292, 198] on button "Executar" at bounding box center [293, 196] width 46 height 13
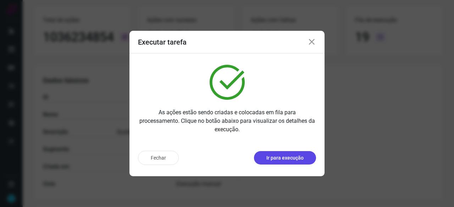
click at [287, 157] on p "Ir para execução" at bounding box center [284, 158] width 37 height 7
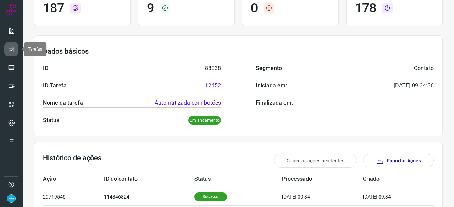
click at [15, 46] on link at bounding box center [11, 49] width 14 height 14
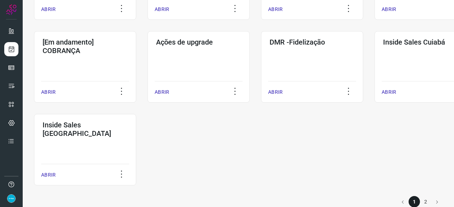
scroll to position [370, 0]
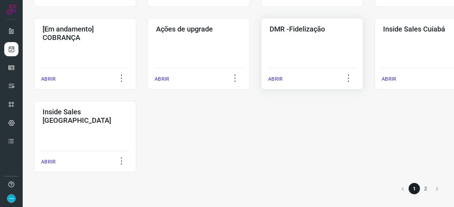
click at [276, 79] on p "ABRIR" at bounding box center [275, 79] width 15 height 7
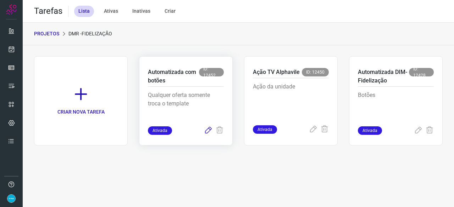
click at [207, 130] on icon at bounding box center [208, 131] width 9 height 9
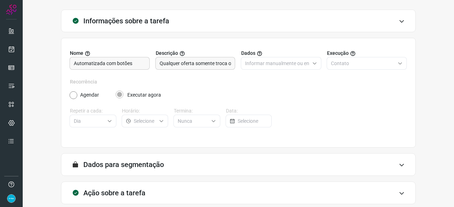
scroll to position [69, 0]
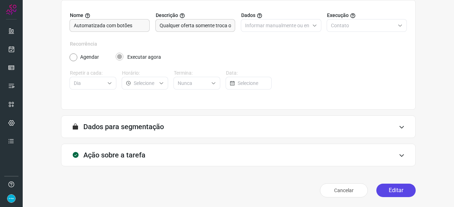
click at [396, 189] on button "Editar" at bounding box center [395, 190] width 39 height 13
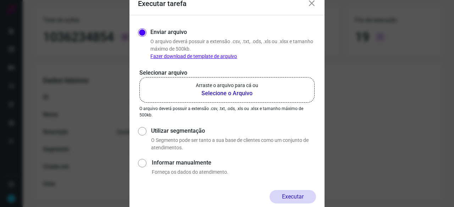
click at [207, 93] on b "Selecione o Arquivo" at bounding box center [227, 93] width 62 height 9
click at [0, 0] on input "Arraste o arquivo para cá ou Selecione o Arquivo" at bounding box center [0, 0] width 0 height 0
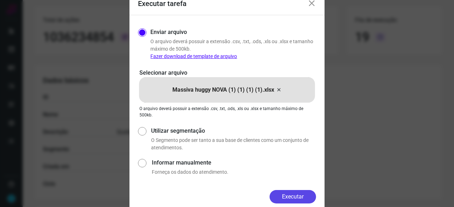
click at [299, 195] on button "Executar" at bounding box center [293, 196] width 46 height 13
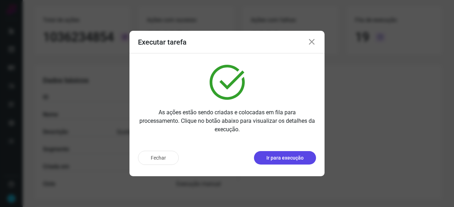
click at [283, 157] on p "Ir para execução" at bounding box center [284, 158] width 37 height 7
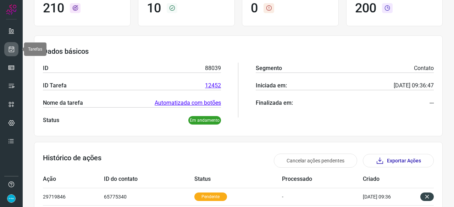
click at [13, 49] on icon at bounding box center [11, 49] width 7 height 7
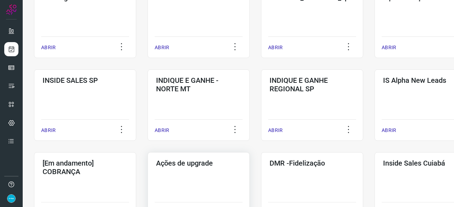
scroll to position [305, 0]
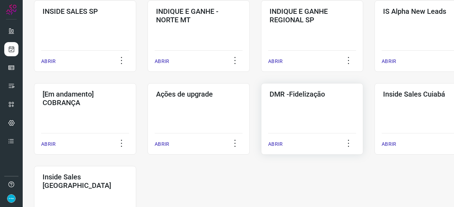
click at [279, 143] on p "ABRIR" at bounding box center [275, 144] width 15 height 7
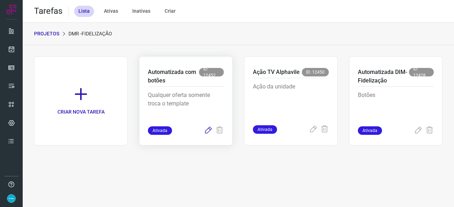
click at [209, 129] on icon at bounding box center [208, 131] width 9 height 9
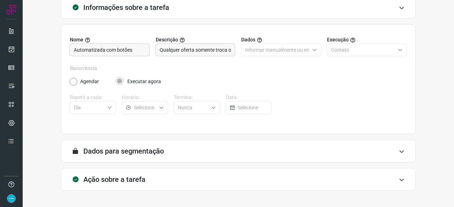
scroll to position [69, 0]
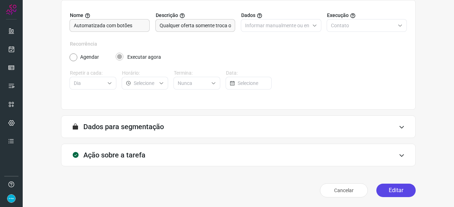
click at [396, 193] on button "Editar" at bounding box center [395, 190] width 39 height 13
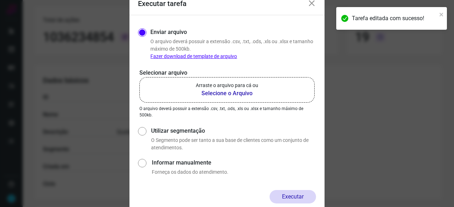
click at [208, 95] on b "Selecione o Arquivo" at bounding box center [227, 93] width 62 height 9
click at [0, 0] on input "Arraste o arquivo para cá ou Selecione o Arquivo" at bounding box center [0, 0] width 0 height 0
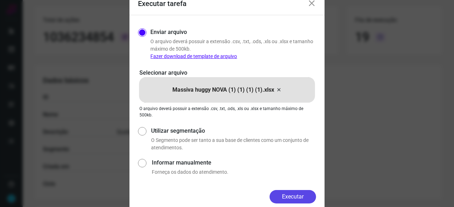
click at [296, 196] on button "Executar" at bounding box center [293, 196] width 46 height 13
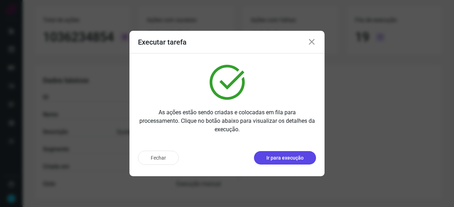
click at [278, 156] on p "Ir para execução" at bounding box center [284, 158] width 37 height 7
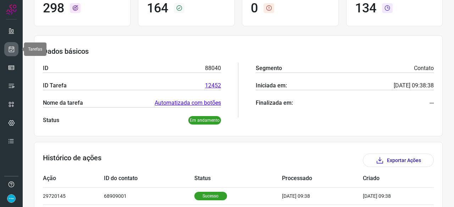
click at [9, 49] on icon at bounding box center [11, 49] width 7 height 7
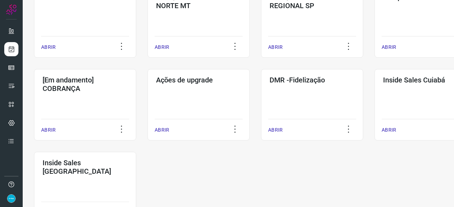
scroll to position [370, 0]
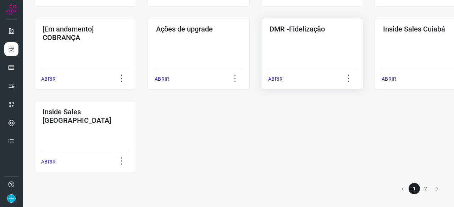
click at [276, 77] on p "ABRIR" at bounding box center [275, 79] width 15 height 7
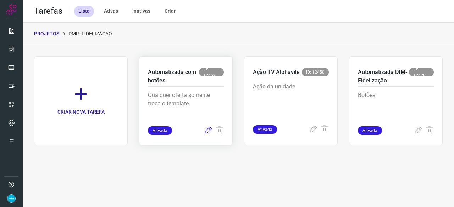
click at [207, 131] on icon at bounding box center [208, 131] width 9 height 9
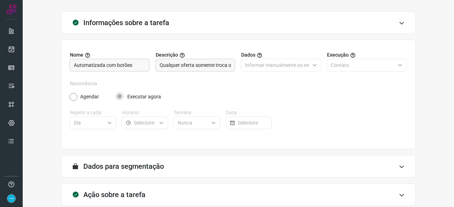
scroll to position [69, 0]
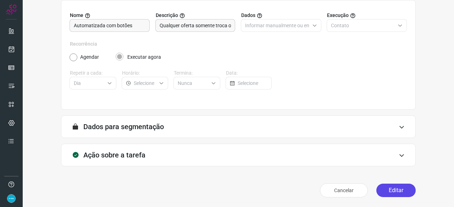
click at [389, 189] on button "Editar" at bounding box center [395, 190] width 39 height 13
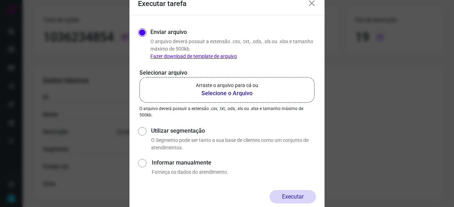
click at [227, 92] on b "Selecione o Arquivo" at bounding box center [227, 93] width 62 height 9
click at [0, 0] on input "Arraste o arquivo para cá ou Selecione o Arquivo" at bounding box center [0, 0] width 0 height 0
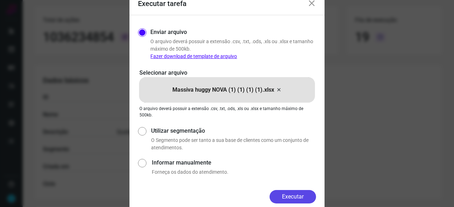
click at [301, 194] on button "Executar" at bounding box center [293, 196] width 46 height 13
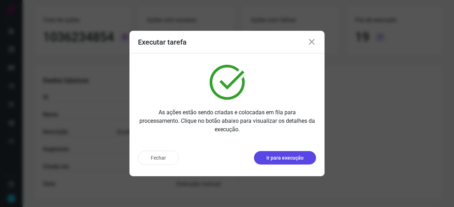
click at [272, 157] on p "Ir para execução" at bounding box center [284, 158] width 37 height 7
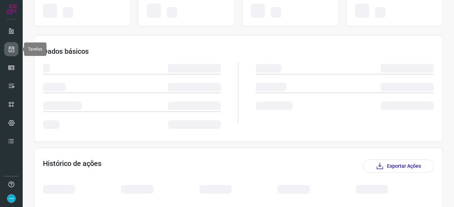
click at [9, 52] on icon at bounding box center [11, 49] width 7 height 7
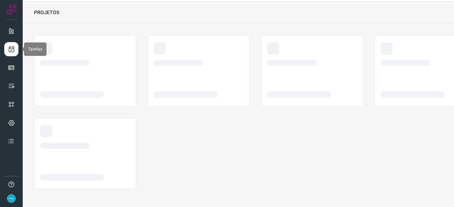
scroll to position [21, 0]
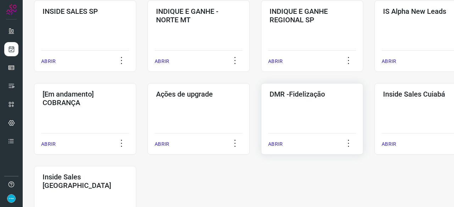
click at [278, 145] on p "ABRIR" at bounding box center [275, 144] width 15 height 7
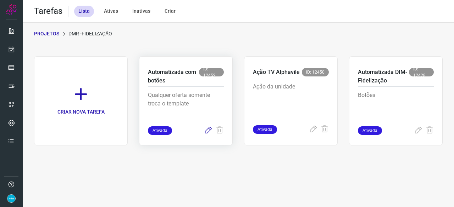
click at [209, 130] on icon at bounding box center [208, 131] width 9 height 9
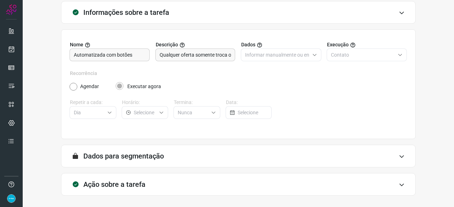
scroll to position [69, 0]
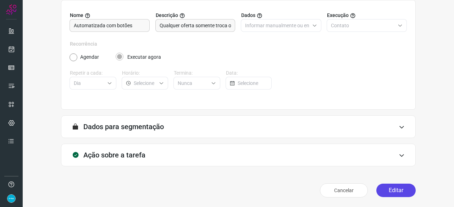
click at [396, 188] on button "Editar" at bounding box center [395, 190] width 39 height 13
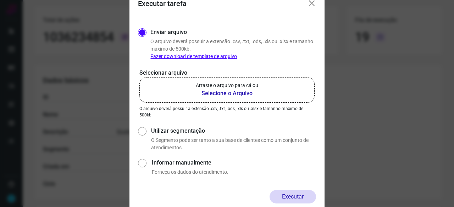
click at [226, 94] on b "Selecione o Arquivo" at bounding box center [227, 93] width 62 height 9
click at [0, 0] on input "Arraste o arquivo para cá ou Selecione o Arquivo" at bounding box center [0, 0] width 0 height 0
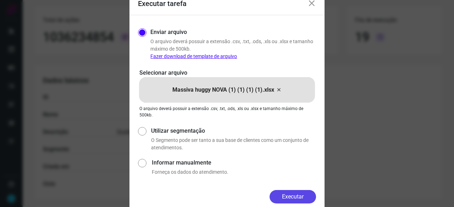
click at [305, 195] on button "Executar" at bounding box center [293, 196] width 46 height 13
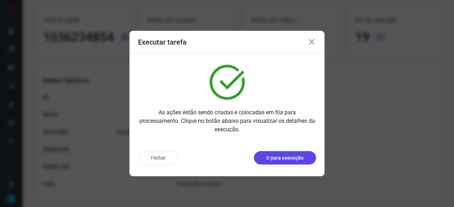
click at [278, 159] on p "Ir para execução" at bounding box center [284, 158] width 37 height 7
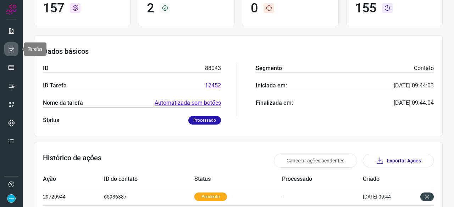
click at [14, 47] on icon at bounding box center [11, 49] width 7 height 7
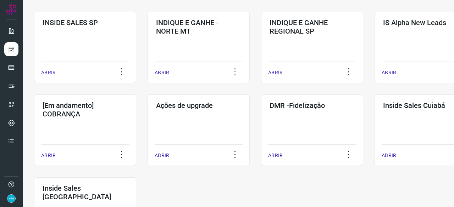
scroll to position [305, 0]
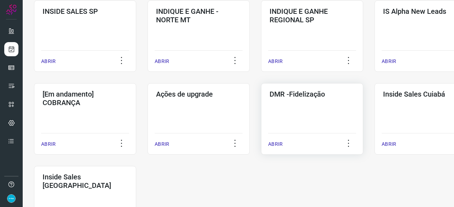
click at [280, 145] on p "ABRIR" at bounding box center [275, 144] width 15 height 7
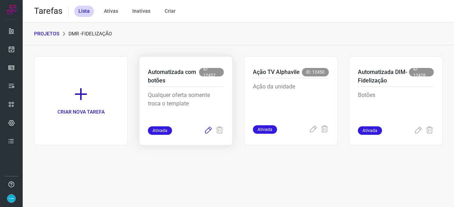
click at [208, 132] on icon at bounding box center [208, 131] width 9 height 9
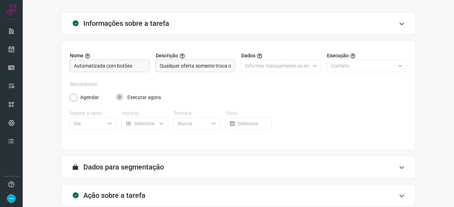
scroll to position [69, 0]
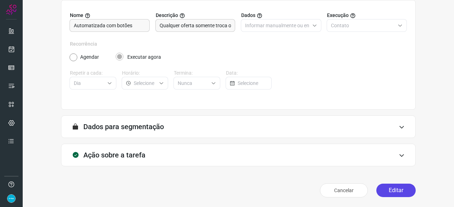
click at [384, 188] on button "Editar" at bounding box center [395, 190] width 39 height 13
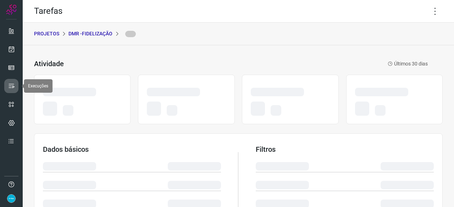
click at [13, 85] on icon at bounding box center [11, 86] width 7 height 7
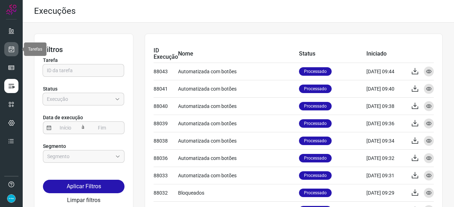
click at [13, 49] on icon at bounding box center [11, 49] width 7 height 7
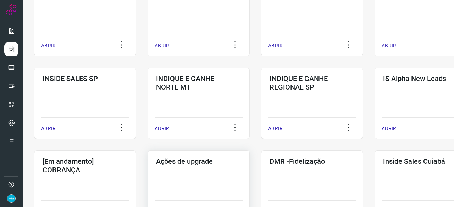
scroll to position [284, 0]
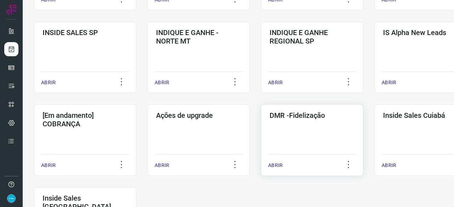
click at [278, 167] on p "ABRIR" at bounding box center [275, 165] width 15 height 7
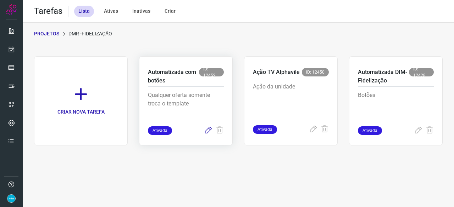
click at [209, 132] on icon at bounding box center [208, 131] width 9 height 9
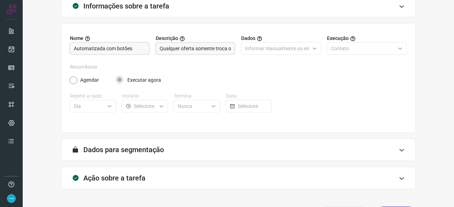
scroll to position [69, 0]
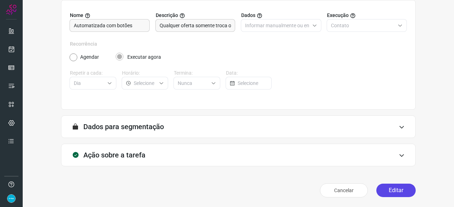
click at [398, 188] on button "Editar" at bounding box center [395, 190] width 39 height 13
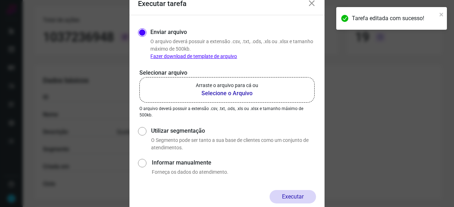
click at [224, 93] on b "Selecione o Arquivo" at bounding box center [227, 93] width 62 height 9
click at [0, 0] on input "Arraste o arquivo para cá ou Selecione o Arquivo" at bounding box center [0, 0] width 0 height 0
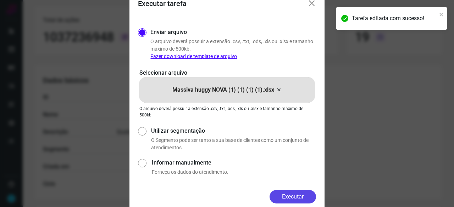
click at [299, 197] on button "Executar" at bounding box center [293, 196] width 46 height 13
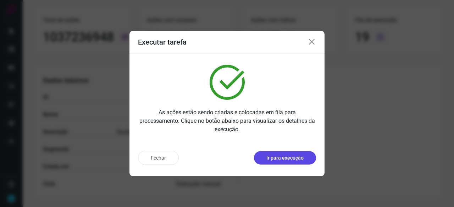
click at [279, 157] on p "Ir para execução" at bounding box center [284, 158] width 37 height 7
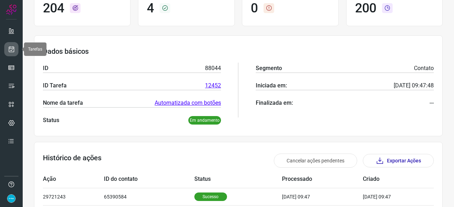
click at [12, 48] on icon at bounding box center [11, 49] width 7 height 7
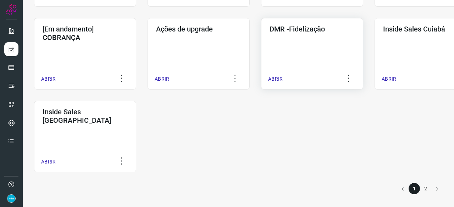
click at [272, 80] on p "ABRIR" at bounding box center [275, 79] width 15 height 7
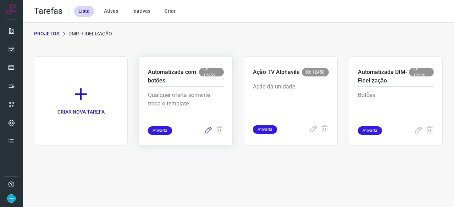
click at [210, 129] on icon at bounding box center [208, 131] width 9 height 9
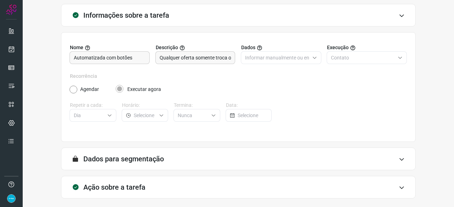
scroll to position [69, 0]
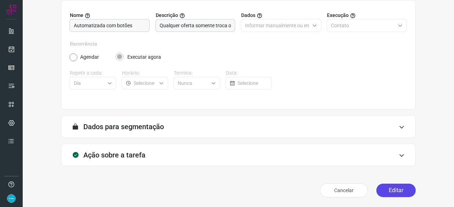
click at [388, 188] on button "Editar" at bounding box center [395, 190] width 39 height 13
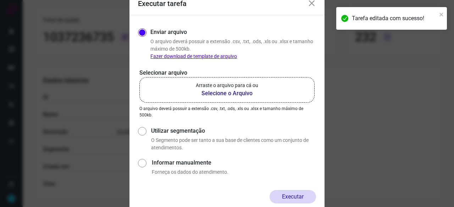
click at [221, 93] on b "Selecione o Arquivo" at bounding box center [227, 93] width 62 height 9
click at [0, 0] on input "Arraste o arquivo para cá ou Selecione o Arquivo" at bounding box center [0, 0] width 0 height 0
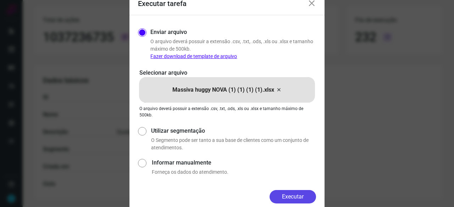
click at [305, 196] on button "Executar" at bounding box center [293, 196] width 46 height 13
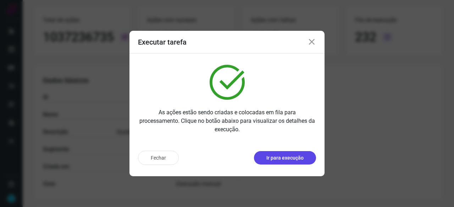
click at [274, 157] on p "Ir para execução" at bounding box center [284, 158] width 37 height 7
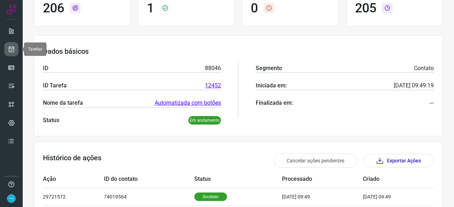
click at [11, 46] on icon at bounding box center [11, 49] width 7 height 7
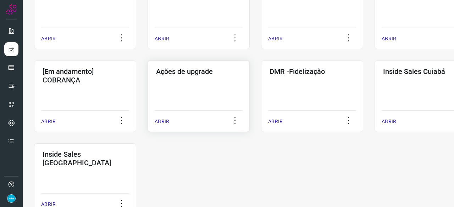
scroll to position [370, 0]
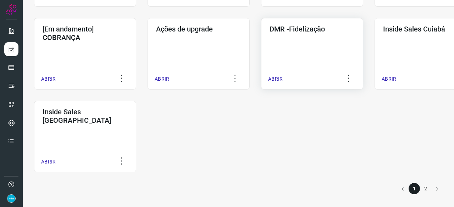
click at [277, 79] on p "ABRIR" at bounding box center [275, 79] width 15 height 7
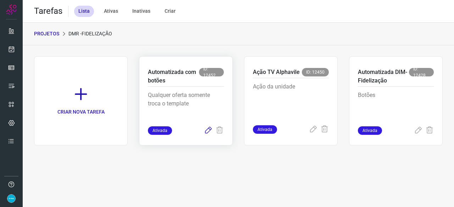
click at [206, 131] on icon at bounding box center [208, 131] width 9 height 9
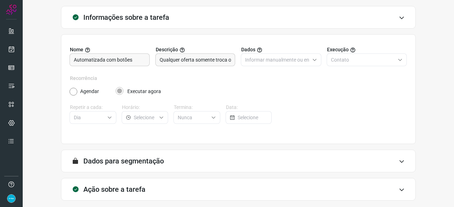
scroll to position [69, 0]
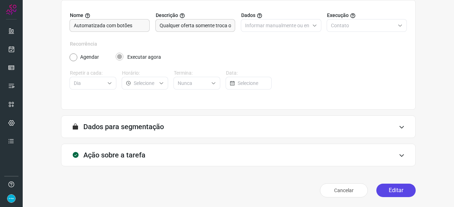
click at [393, 189] on button "Editar" at bounding box center [395, 190] width 39 height 13
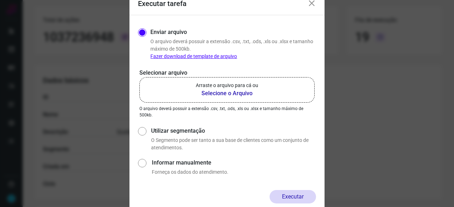
click at [221, 93] on b "Selecione o Arquivo" at bounding box center [227, 93] width 62 height 9
click at [0, 0] on input "Arraste o arquivo para cá ou Selecione o Arquivo" at bounding box center [0, 0] width 0 height 0
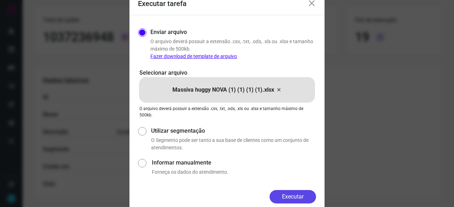
click at [289, 195] on button "Executar" at bounding box center [293, 196] width 46 height 13
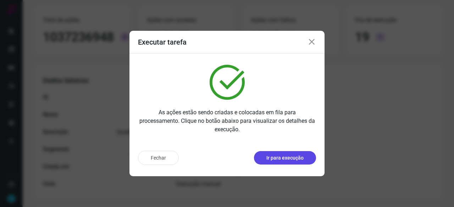
click at [289, 159] on p "Ir para execução" at bounding box center [284, 158] width 37 height 7
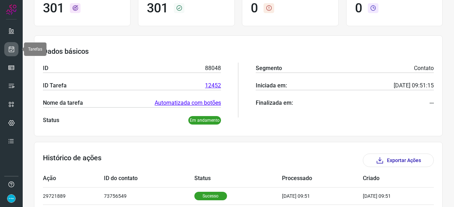
click at [15, 47] on icon at bounding box center [11, 49] width 7 height 7
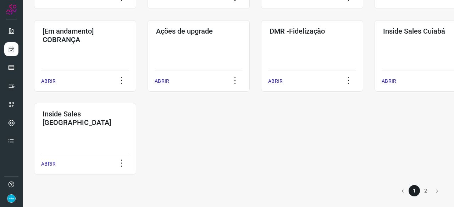
scroll to position [370, 0]
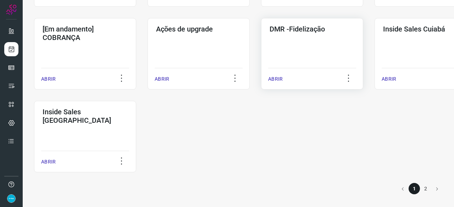
click at [277, 79] on p "ABRIR" at bounding box center [275, 79] width 15 height 7
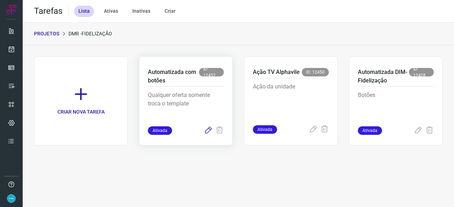
click at [207, 129] on icon at bounding box center [208, 131] width 9 height 9
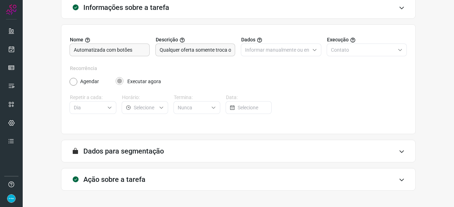
scroll to position [69, 0]
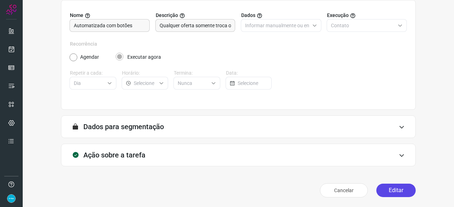
click at [386, 190] on button "Editar" at bounding box center [395, 190] width 39 height 13
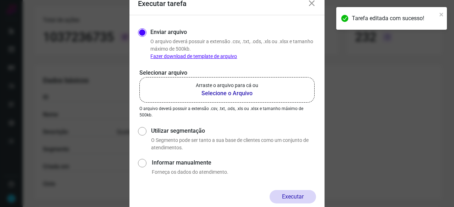
click at [210, 93] on b "Selecione o Arquivo" at bounding box center [227, 93] width 62 height 9
click at [0, 0] on input "Arraste o arquivo para cá ou Selecione o Arquivo" at bounding box center [0, 0] width 0 height 0
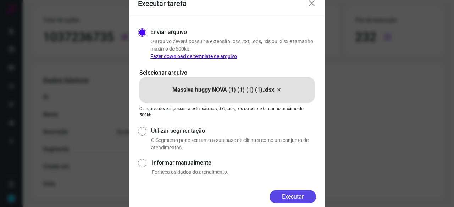
click at [289, 195] on button "Executar" at bounding box center [293, 196] width 46 height 13
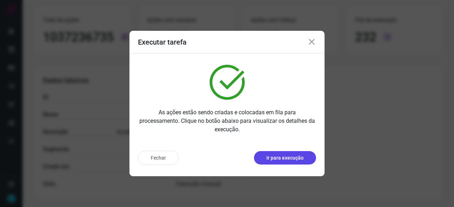
click at [293, 161] on p "Ir para execução" at bounding box center [284, 158] width 37 height 7
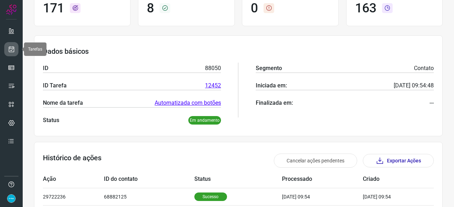
click at [11, 48] on icon at bounding box center [11, 49] width 7 height 7
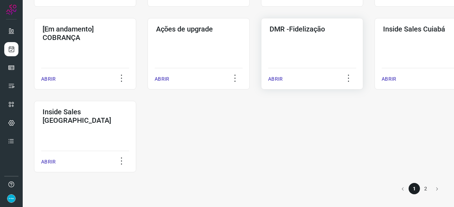
click at [269, 80] on p "ABRIR" at bounding box center [275, 79] width 15 height 7
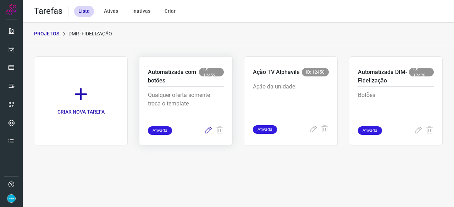
click at [208, 128] on icon at bounding box center [208, 131] width 9 height 9
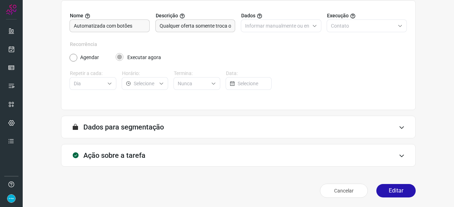
scroll to position [69, 0]
drag, startPoint x: 403, startPoint y: 191, endPoint x: 382, endPoint y: 191, distance: 21.3
click at [403, 191] on button "Editar" at bounding box center [395, 190] width 39 height 13
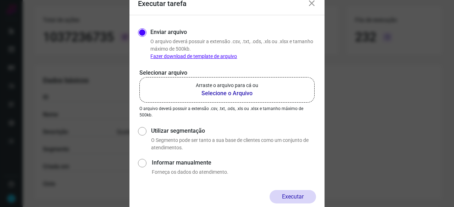
click at [217, 93] on b "Selecione o Arquivo" at bounding box center [227, 93] width 62 height 9
click at [0, 0] on input "Arraste o arquivo para cá ou Selecione o Arquivo" at bounding box center [0, 0] width 0 height 0
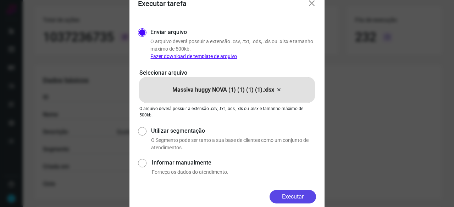
click at [300, 196] on button "Executar" at bounding box center [293, 196] width 46 height 13
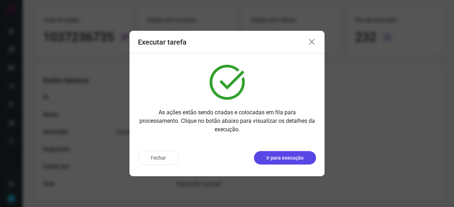
click at [295, 157] on p "Ir para execução" at bounding box center [284, 158] width 37 height 7
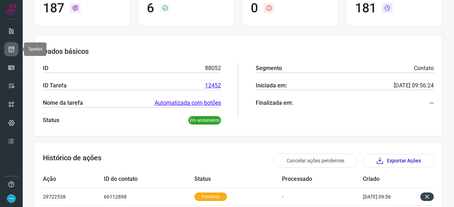
click at [13, 48] on icon at bounding box center [11, 49] width 7 height 7
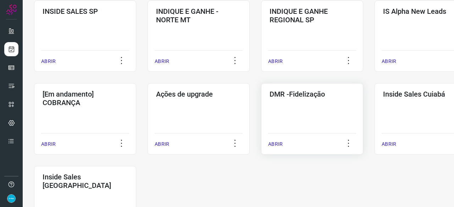
click at [280, 144] on p "ABRIR" at bounding box center [275, 144] width 15 height 7
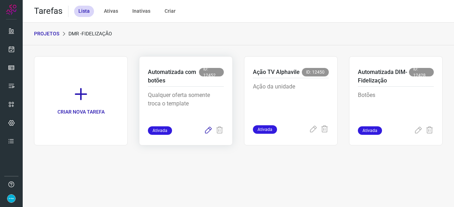
click at [207, 130] on icon at bounding box center [208, 131] width 9 height 9
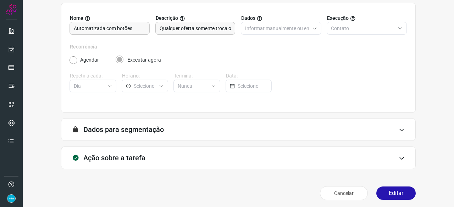
scroll to position [69, 0]
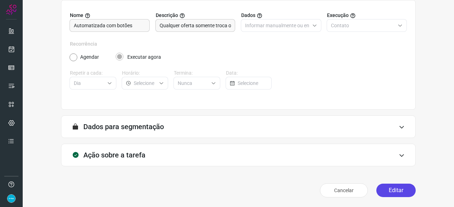
click at [399, 187] on button "Editar" at bounding box center [395, 190] width 39 height 13
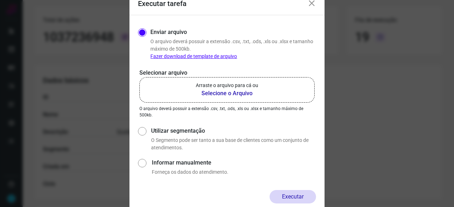
click at [220, 94] on b "Selecione o Arquivo" at bounding box center [227, 93] width 62 height 9
click at [0, 0] on input "Arraste o arquivo para cá ou Selecione o Arquivo" at bounding box center [0, 0] width 0 height 0
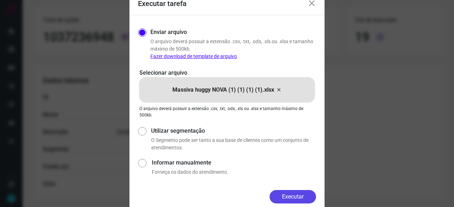
click at [303, 198] on button "Executar" at bounding box center [293, 196] width 46 height 13
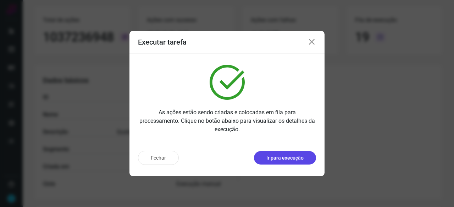
click at [284, 159] on p "Ir para execução" at bounding box center [284, 158] width 37 height 7
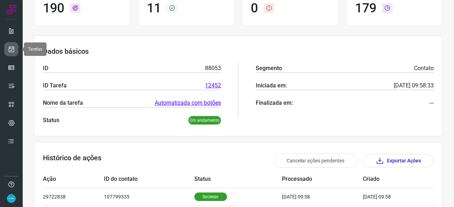
click at [11, 49] on icon at bounding box center [11, 49] width 7 height 7
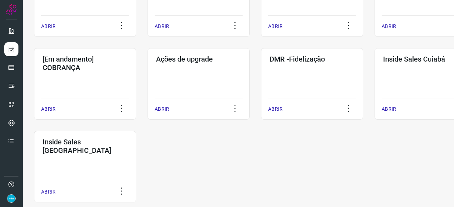
scroll to position [340, 0]
click at [274, 110] on p "ABRIR" at bounding box center [275, 108] width 15 height 7
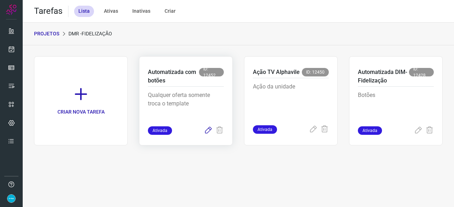
click at [208, 129] on icon at bounding box center [208, 131] width 9 height 9
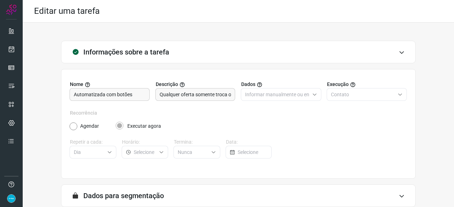
scroll to position [69, 0]
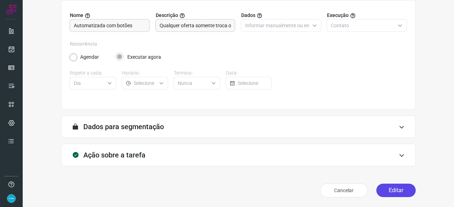
click at [377, 190] on button "Editar" at bounding box center [395, 190] width 39 height 13
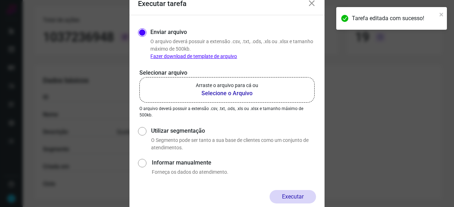
click at [209, 92] on b "Selecione o Arquivo" at bounding box center [227, 93] width 62 height 9
click at [0, 0] on input "Arraste o arquivo para cá ou Selecione o Arquivo" at bounding box center [0, 0] width 0 height 0
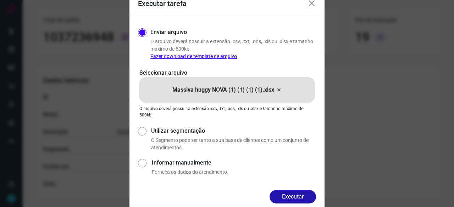
click at [307, 195] on button "Executar" at bounding box center [293, 196] width 46 height 13
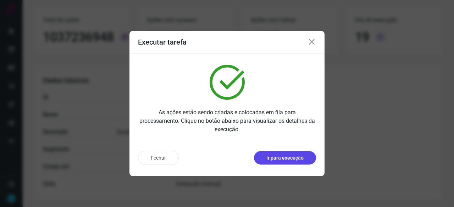
click at [271, 157] on p "Ir para execução" at bounding box center [284, 158] width 37 height 7
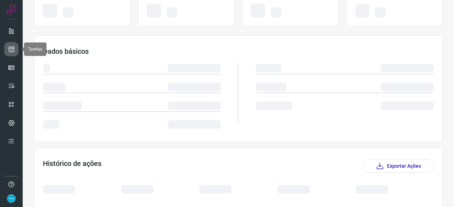
click at [12, 50] on icon at bounding box center [11, 49] width 7 height 7
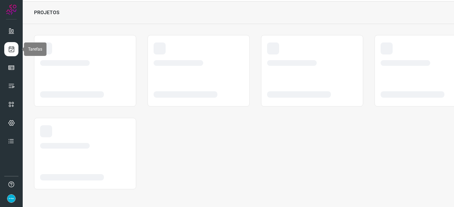
scroll to position [21, 0]
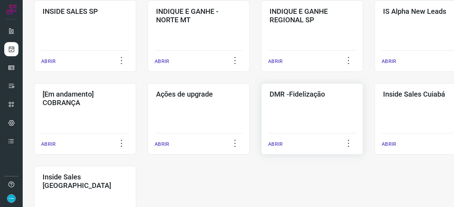
click at [280, 144] on p "ABRIR" at bounding box center [275, 144] width 15 height 7
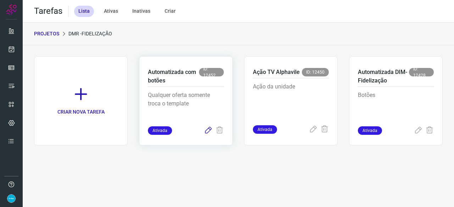
click at [209, 131] on icon at bounding box center [208, 131] width 9 height 9
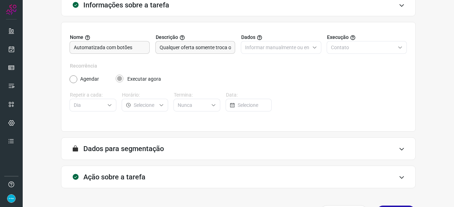
scroll to position [69, 0]
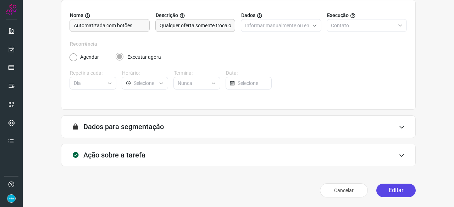
click at [396, 190] on button "Editar" at bounding box center [395, 190] width 39 height 13
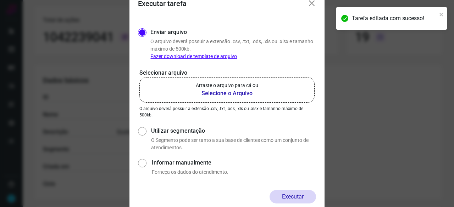
click at [205, 94] on b "Selecione o Arquivo" at bounding box center [227, 93] width 62 height 9
click at [0, 0] on input "Arraste o arquivo para cá ou Selecione o Arquivo" at bounding box center [0, 0] width 0 height 0
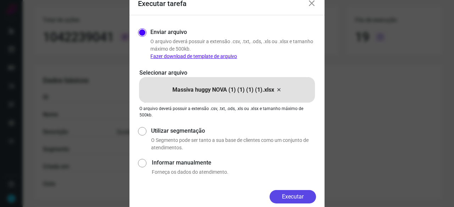
click at [306, 191] on button "Executar" at bounding box center [293, 196] width 46 height 13
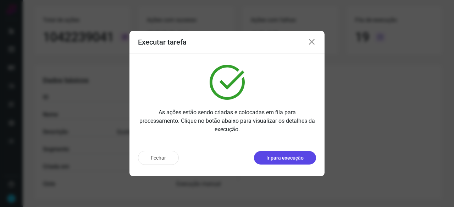
click at [276, 161] on p "Ir para execução" at bounding box center [284, 158] width 37 height 7
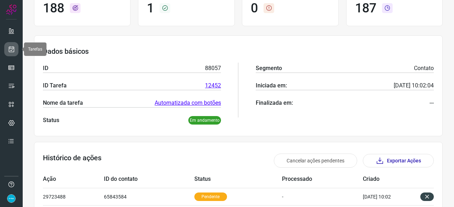
click at [13, 51] on icon at bounding box center [11, 49] width 7 height 7
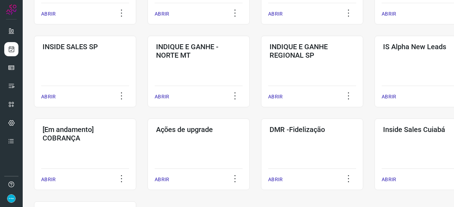
scroll to position [340, 0]
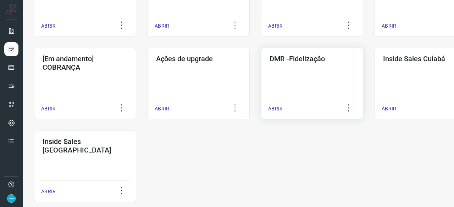
click at [279, 109] on p "ABRIR" at bounding box center [275, 108] width 15 height 7
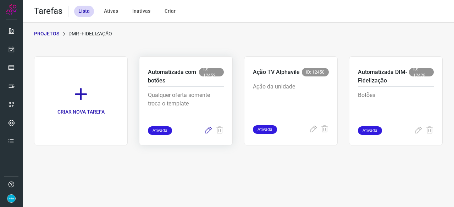
click at [209, 129] on icon at bounding box center [208, 131] width 9 height 9
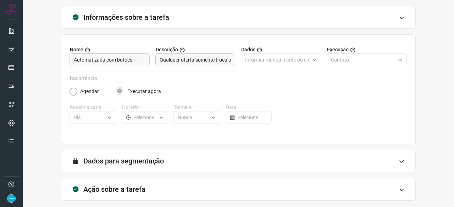
scroll to position [69, 0]
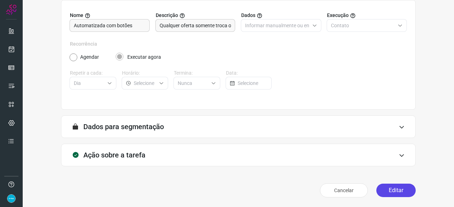
click at [379, 189] on button "Editar" at bounding box center [395, 190] width 39 height 13
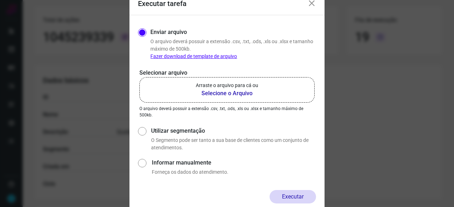
click at [228, 94] on b "Selecione o Arquivo" at bounding box center [227, 93] width 62 height 9
click at [0, 0] on input "Arraste o arquivo para cá ou Selecione o Arquivo" at bounding box center [0, 0] width 0 height 0
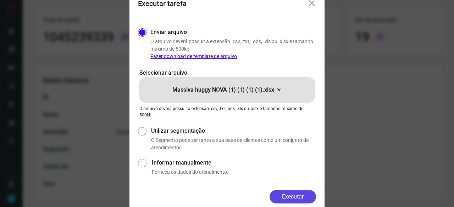
click at [295, 195] on button "Executar" at bounding box center [293, 196] width 46 height 13
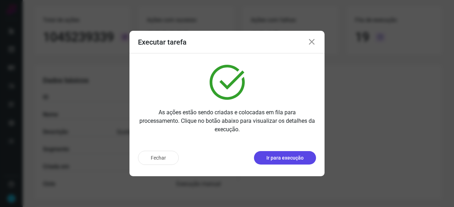
click at [282, 158] on p "Ir para execução" at bounding box center [284, 158] width 37 height 7
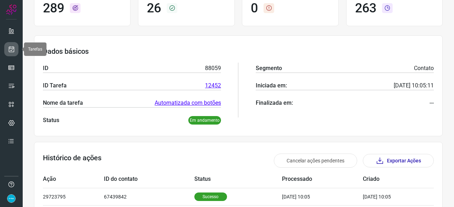
click at [13, 47] on icon at bounding box center [11, 49] width 7 height 7
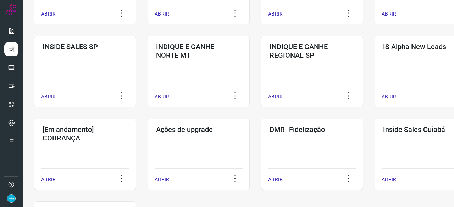
scroll to position [370, 0]
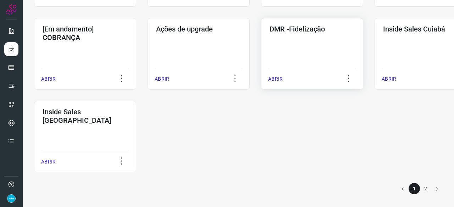
click at [274, 79] on p "ABRIR" at bounding box center [275, 79] width 15 height 7
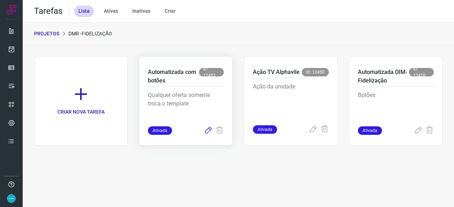
click at [209, 130] on icon at bounding box center [208, 131] width 9 height 9
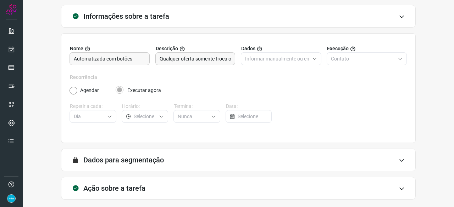
scroll to position [69, 0]
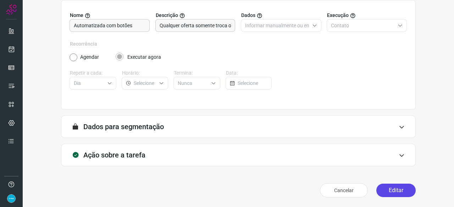
click at [395, 191] on button "Editar" at bounding box center [395, 190] width 39 height 13
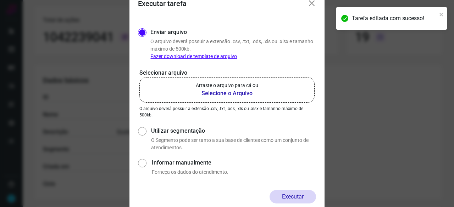
click at [211, 93] on b "Selecione o Arquivo" at bounding box center [227, 93] width 62 height 9
click at [0, 0] on input "Arraste o arquivo para cá ou Selecione o Arquivo" at bounding box center [0, 0] width 0 height 0
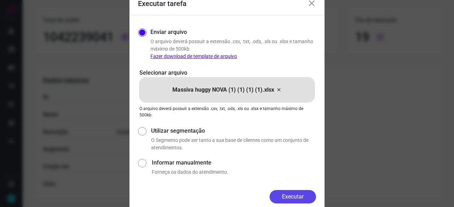
click at [294, 195] on button "Executar" at bounding box center [293, 196] width 46 height 13
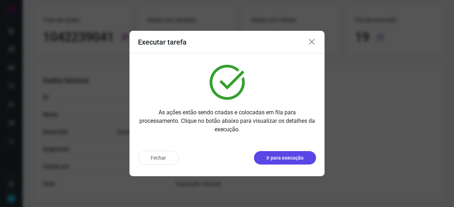
click at [277, 158] on p "Ir para execução" at bounding box center [284, 158] width 37 height 7
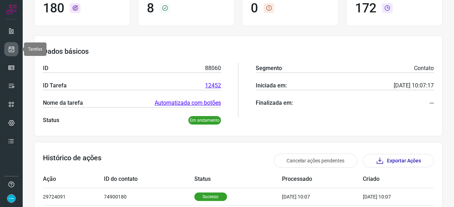
click at [13, 49] on icon at bounding box center [11, 49] width 7 height 7
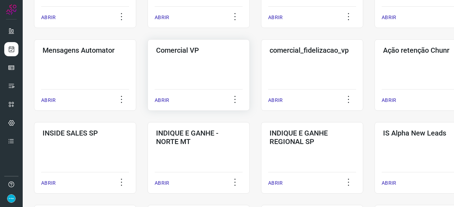
scroll to position [270, 0]
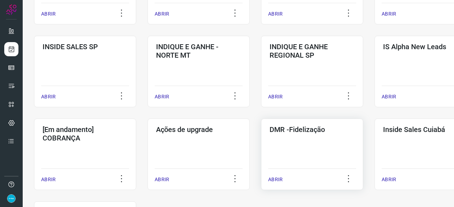
click at [276, 183] on p "ABRIR" at bounding box center [275, 179] width 15 height 7
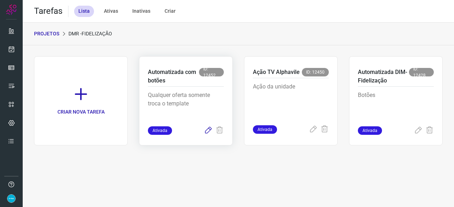
click at [206, 130] on icon at bounding box center [208, 131] width 9 height 9
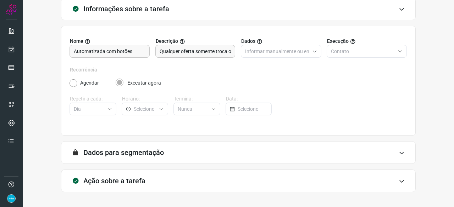
scroll to position [69, 0]
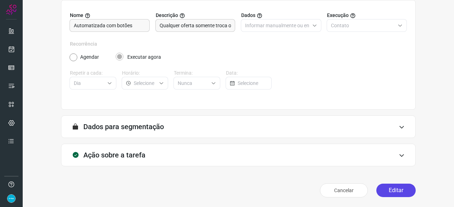
click at [387, 190] on button "Editar" at bounding box center [395, 190] width 39 height 13
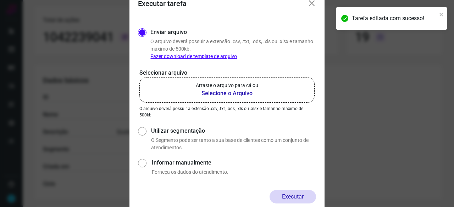
click at [215, 95] on b "Selecione o Arquivo" at bounding box center [227, 93] width 62 height 9
click at [0, 0] on input "Arraste o arquivo para cá ou Selecione o Arquivo" at bounding box center [0, 0] width 0 height 0
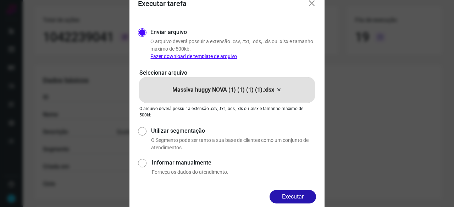
click at [302, 199] on button "Executar" at bounding box center [293, 196] width 46 height 13
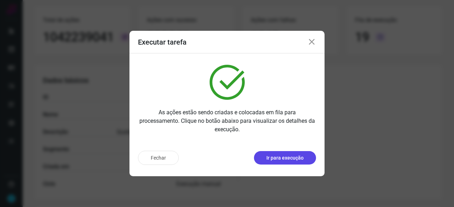
click at [284, 159] on p "Ir para execução" at bounding box center [284, 158] width 37 height 7
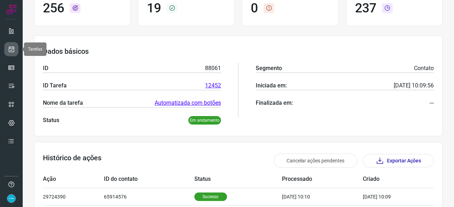
click at [10, 51] on icon at bounding box center [11, 49] width 7 height 7
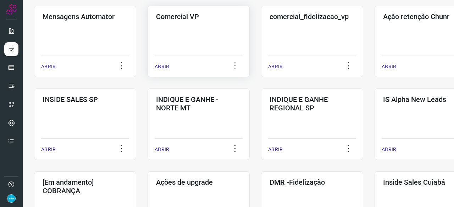
scroll to position [270, 0]
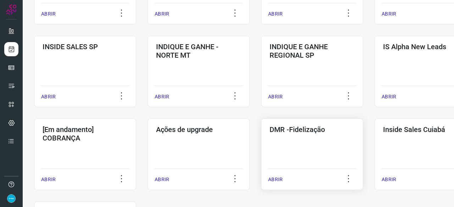
click at [274, 180] on p "ABRIR" at bounding box center [275, 179] width 15 height 7
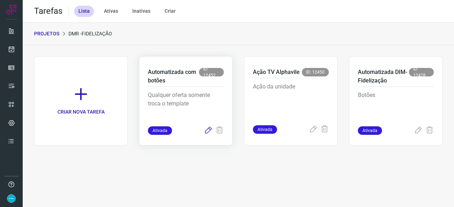
click at [205, 132] on icon at bounding box center [208, 131] width 9 height 9
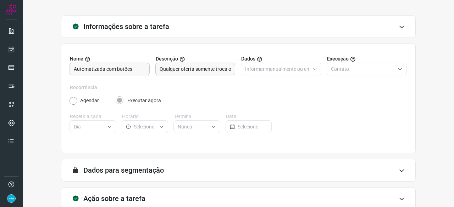
scroll to position [69, 0]
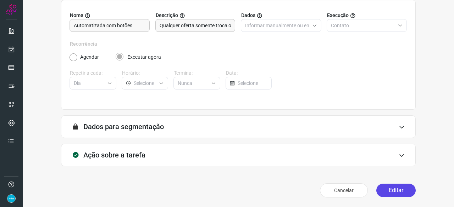
click at [385, 189] on button "Editar" at bounding box center [395, 190] width 39 height 13
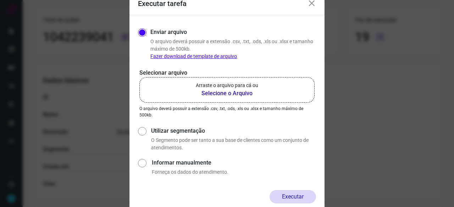
click at [216, 94] on b "Selecione o Arquivo" at bounding box center [227, 93] width 62 height 9
click at [0, 0] on input "Arraste o arquivo para cá ou Selecione o Arquivo" at bounding box center [0, 0] width 0 height 0
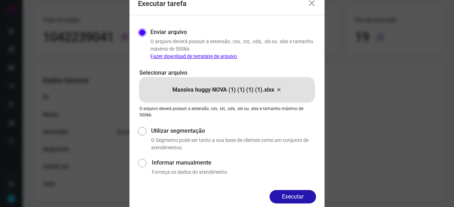
drag, startPoint x: 292, startPoint y: 196, endPoint x: 286, endPoint y: 193, distance: 6.7
click at [292, 196] on button "Executar" at bounding box center [293, 196] width 46 height 13
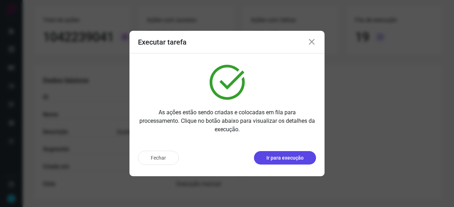
click at [280, 160] on p "Ir para execução" at bounding box center [284, 158] width 37 height 7
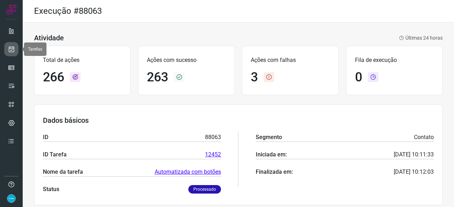
click at [11, 51] on icon at bounding box center [11, 49] width 7 height 7
